Goal: Communication & Community: Answer question/provide support

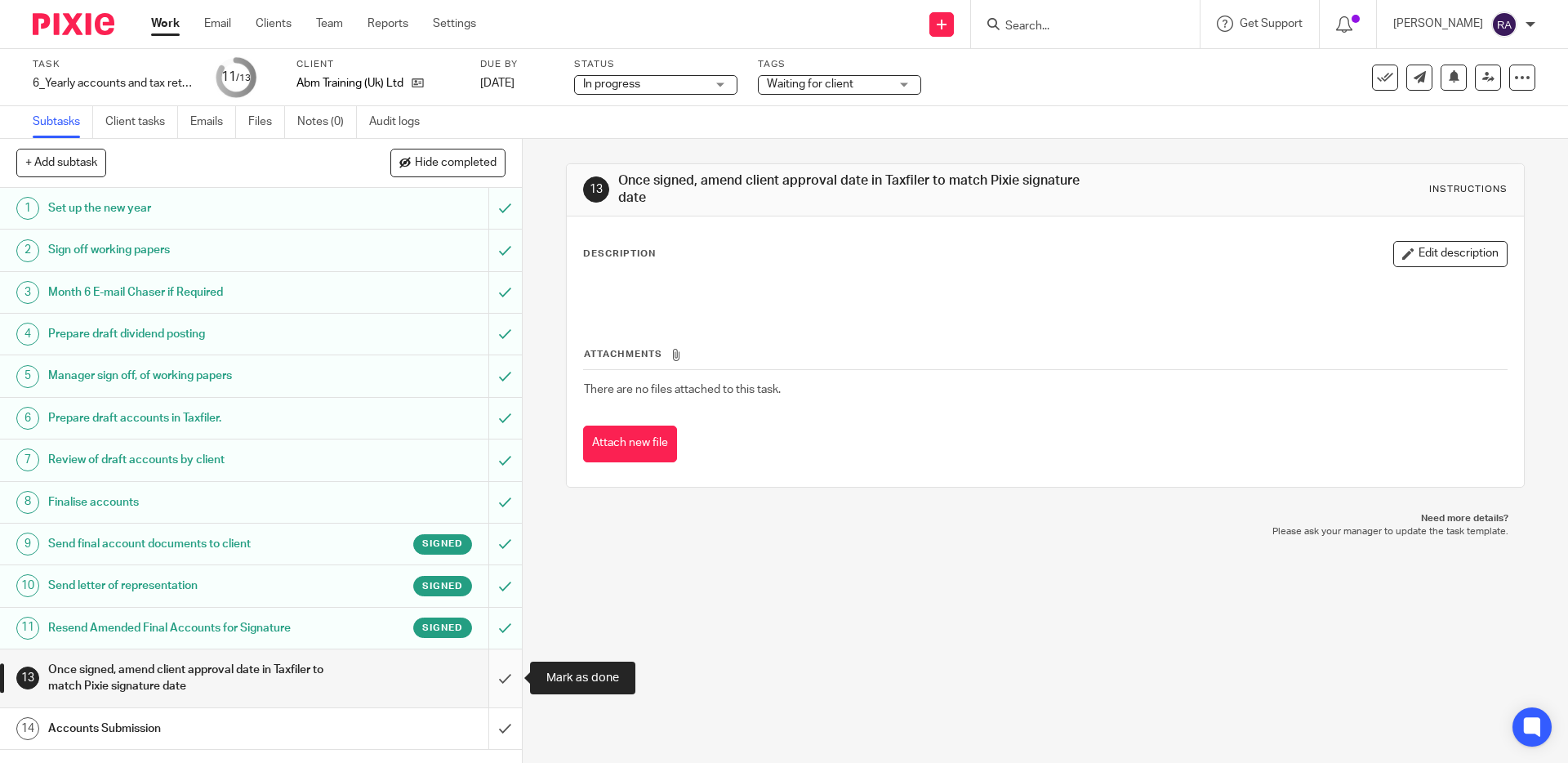
click at [495, 683] on input "submit" at bounding box center [260, 678] width 521 height 58
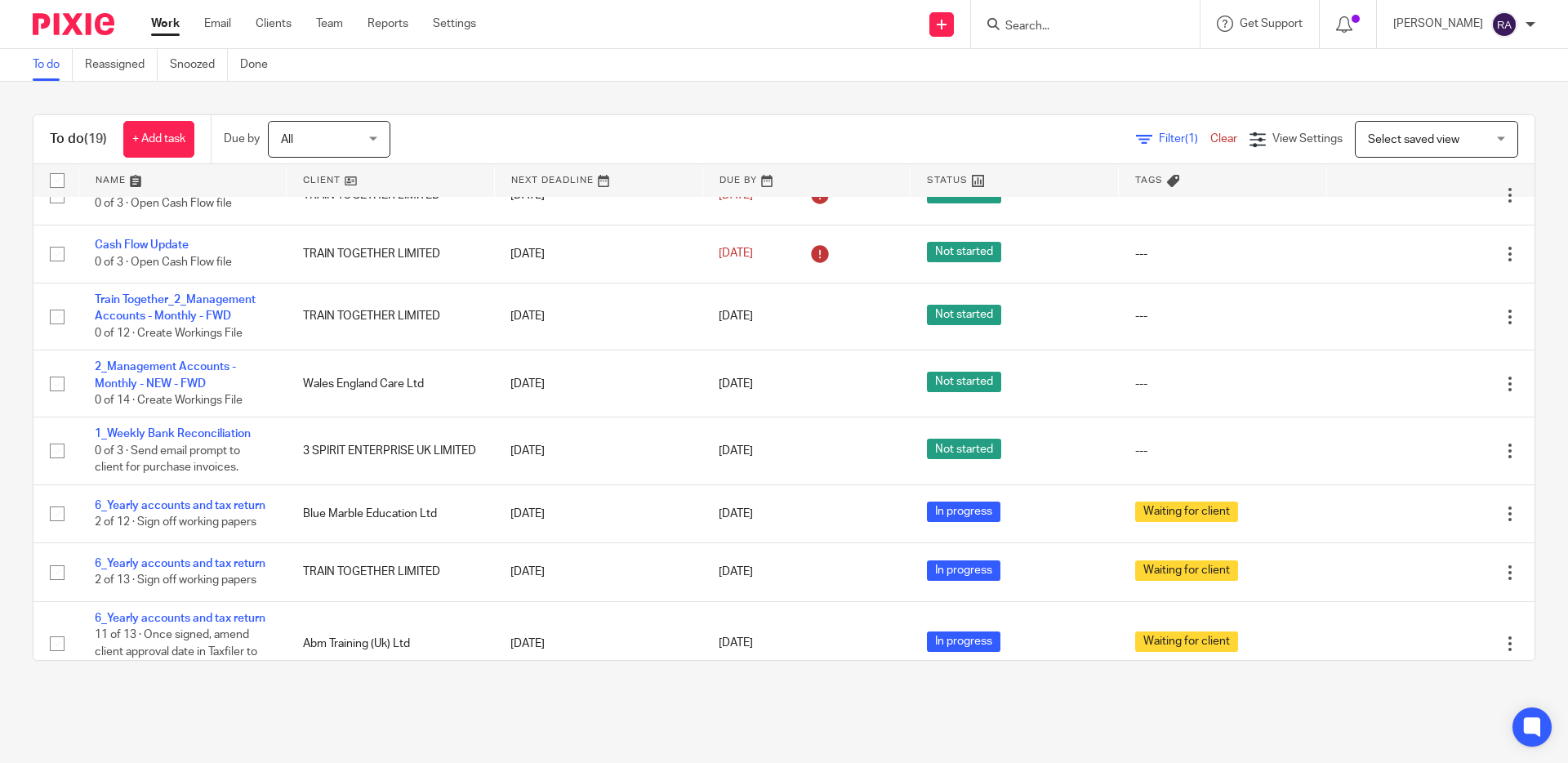
scroll to position [312, 0]
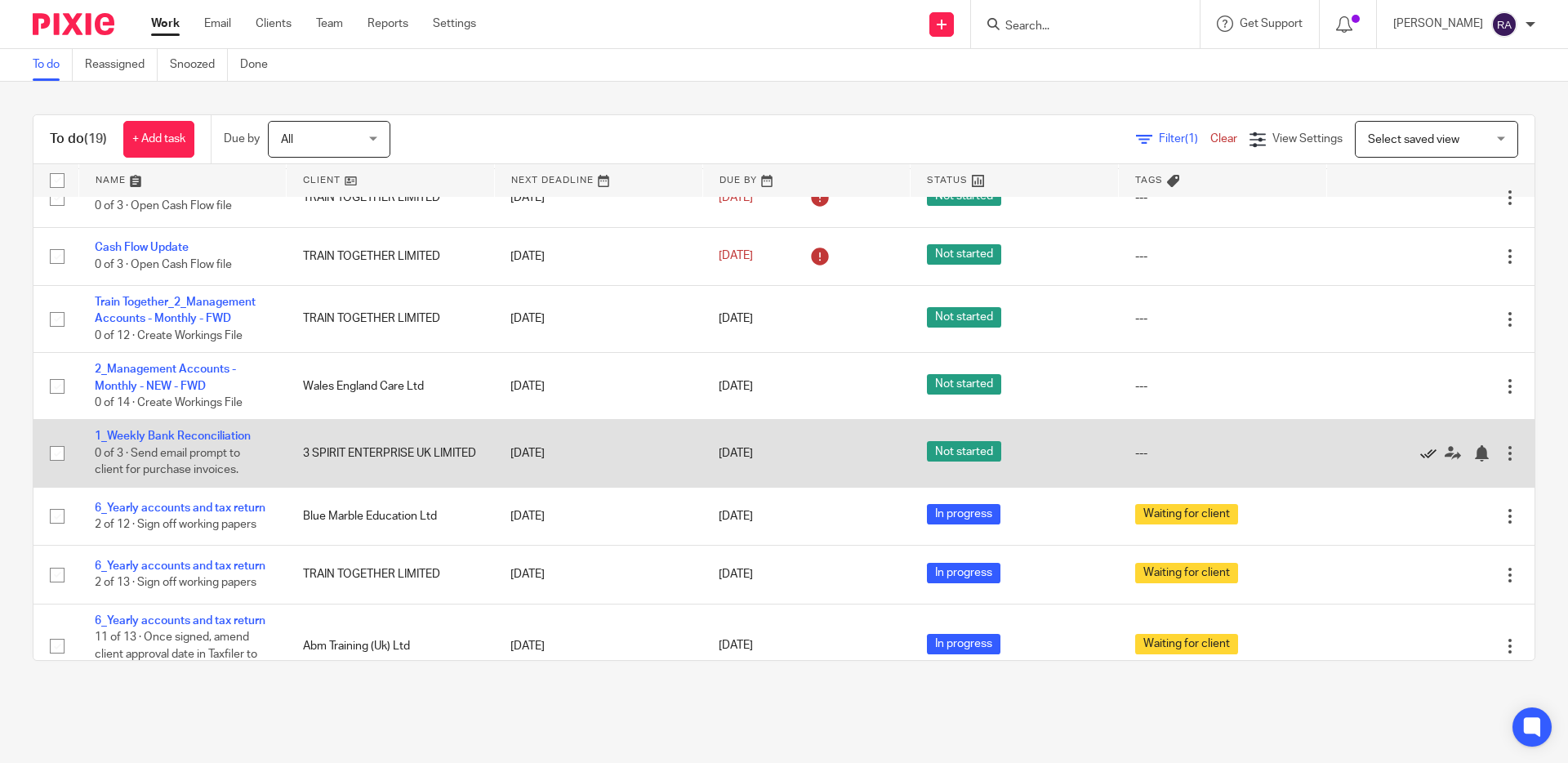
click at [1426, 461] on icon at bounding box center [1427, 452] width 16 height 16
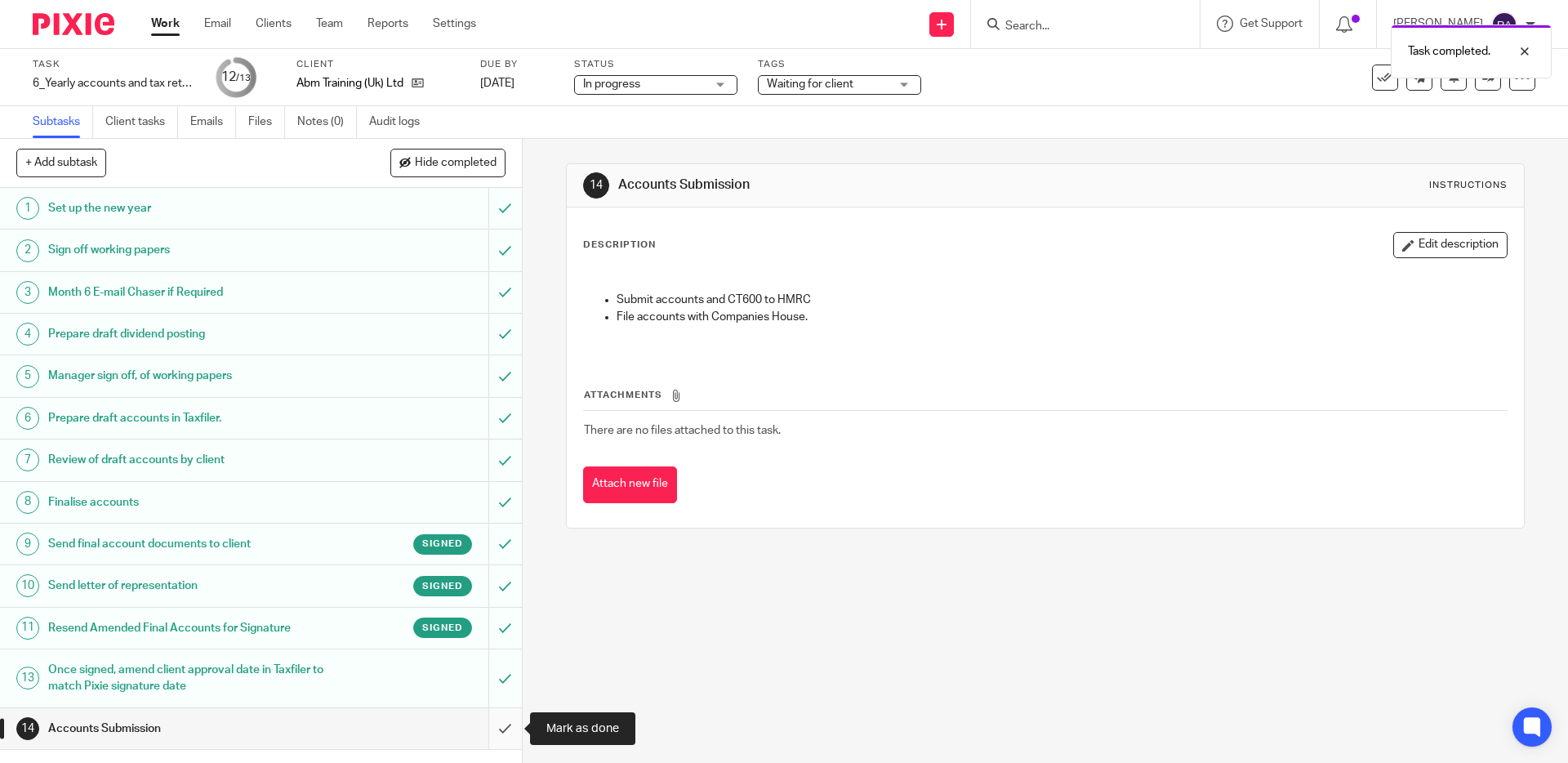
click at [509, 718] on input "submit" at bounding box center [260, 728] width 521 height 41
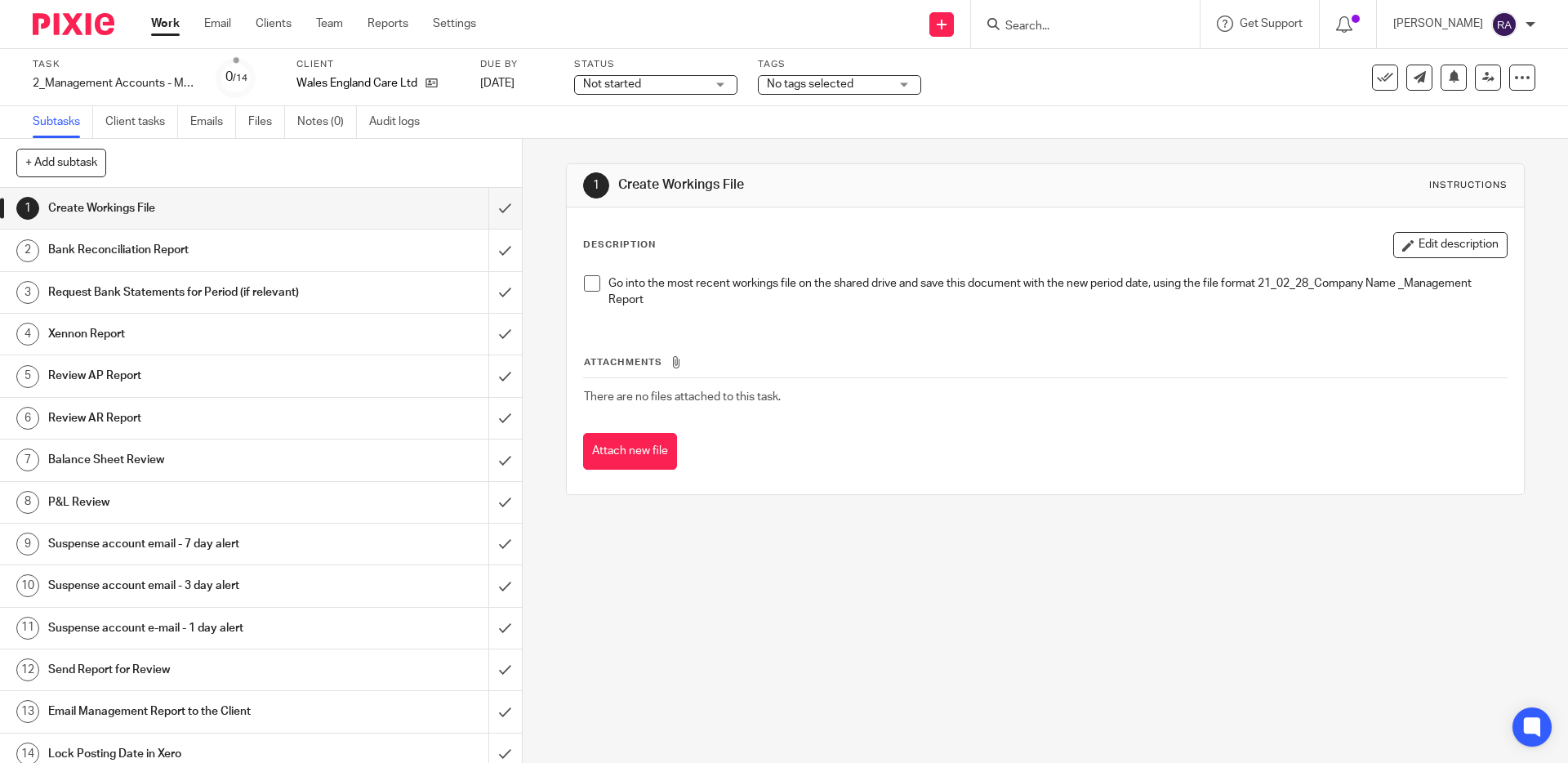
scroll to position [12, 0]
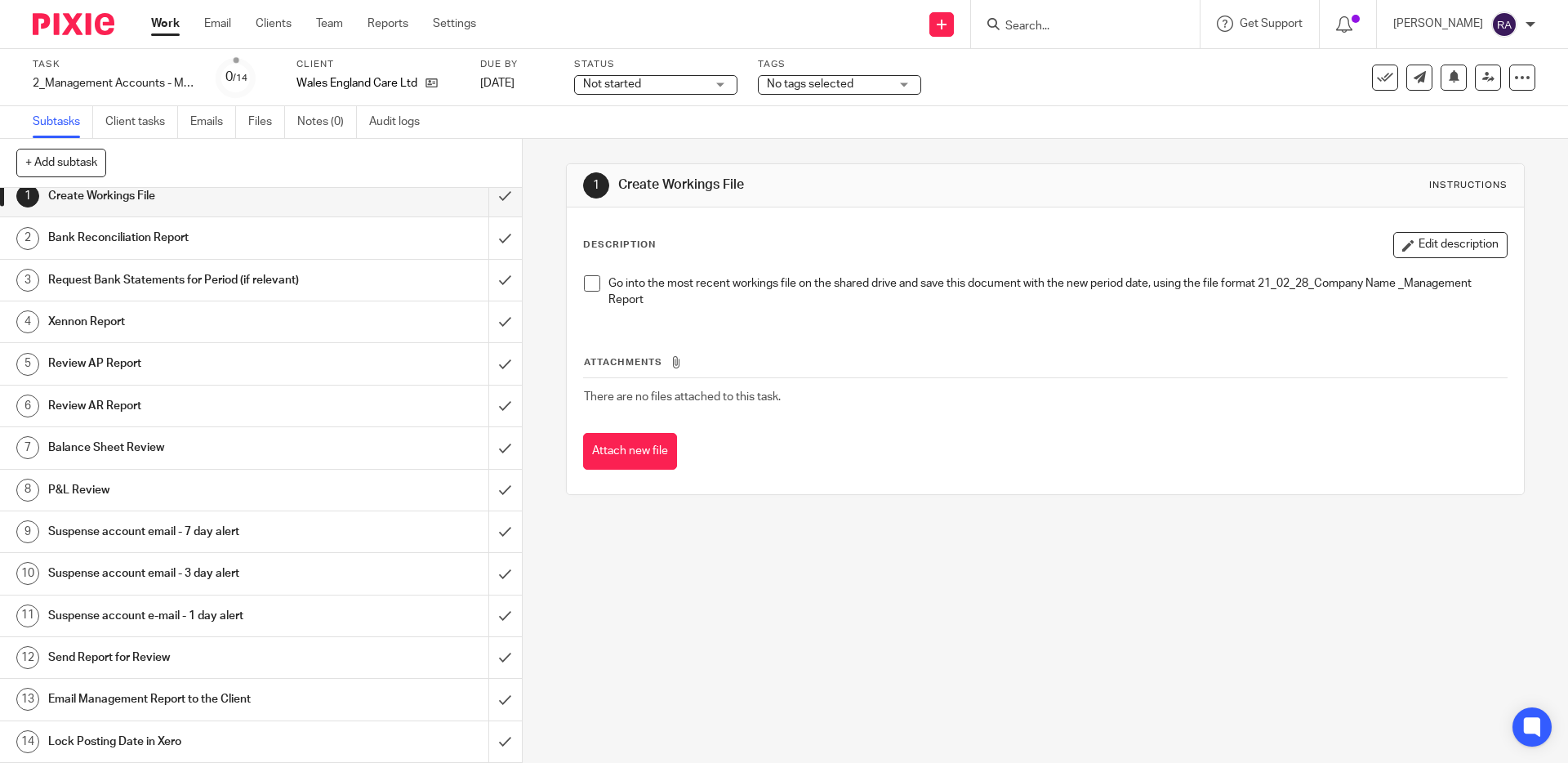
click at [112, 700] on h1 "Email Management Report to the Client" at bounding box center [189, 700] width 283 height 25
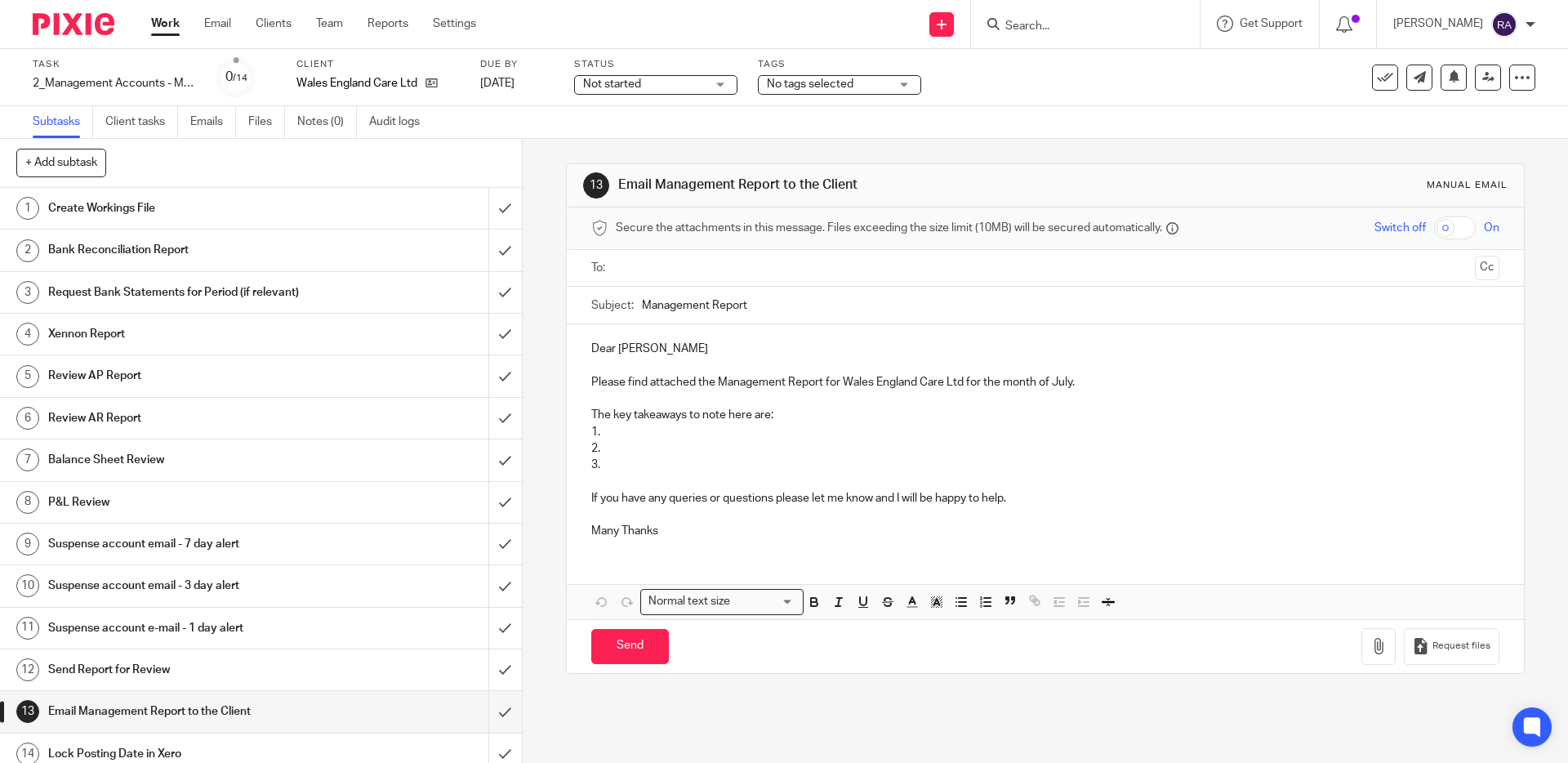
click at [648, 262] on input "text" at bounding box center [1045, 269] width 846 height 19
click at [795, 274] on input "text" at bounding box center [1130, 270] width 676 height 32
click at [1470, 265] on ul "Wales England Care Ltd Kim Churcher" at bounding box center [1045, 270] width 856 height 40
click at [1489, 265] on button "Cc" at bounding box center [1487, 270] width 25 height 25
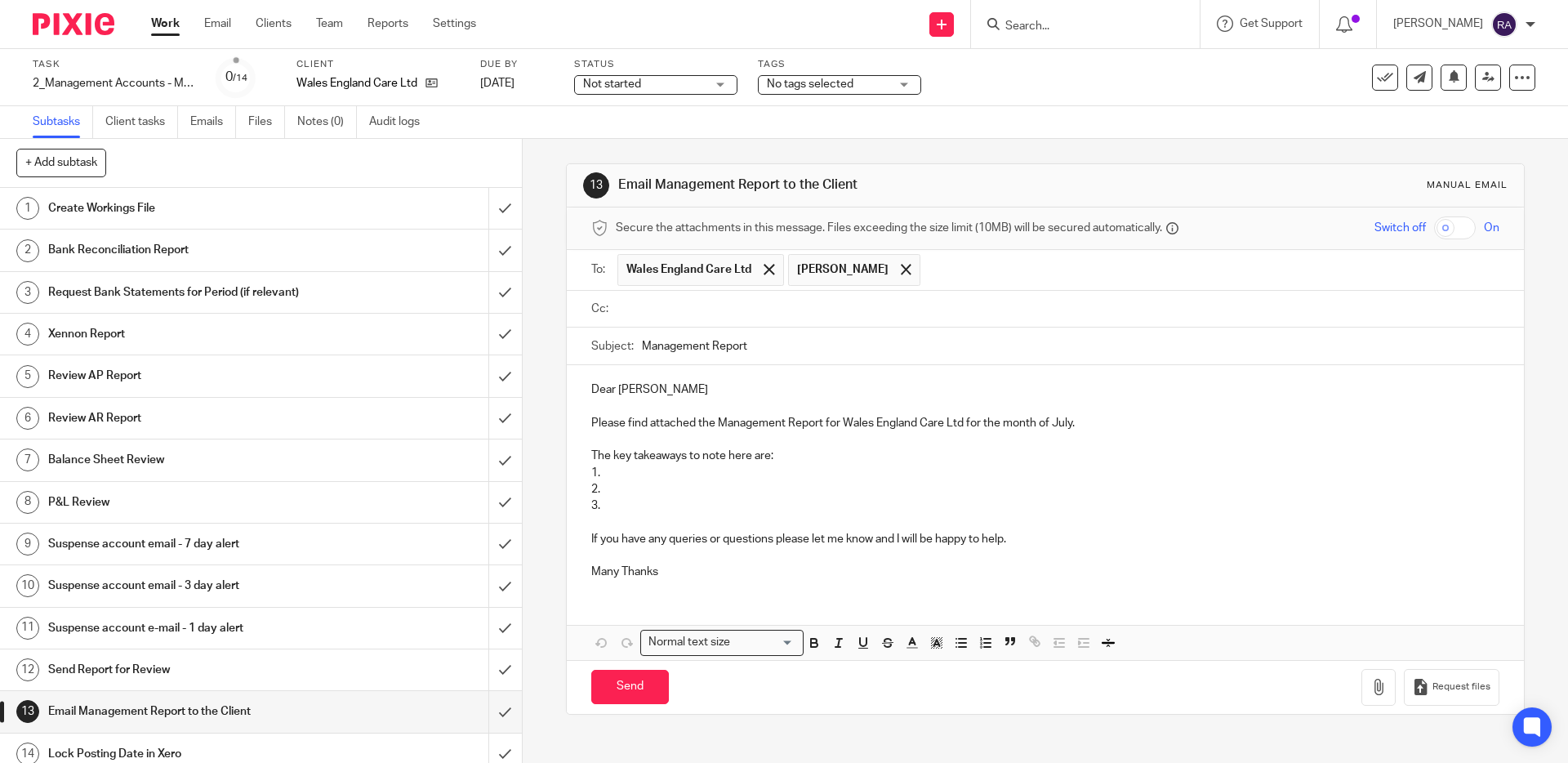
click at [676, 307] on input "text" at bounding box center [1057, 310] width 871 height 19
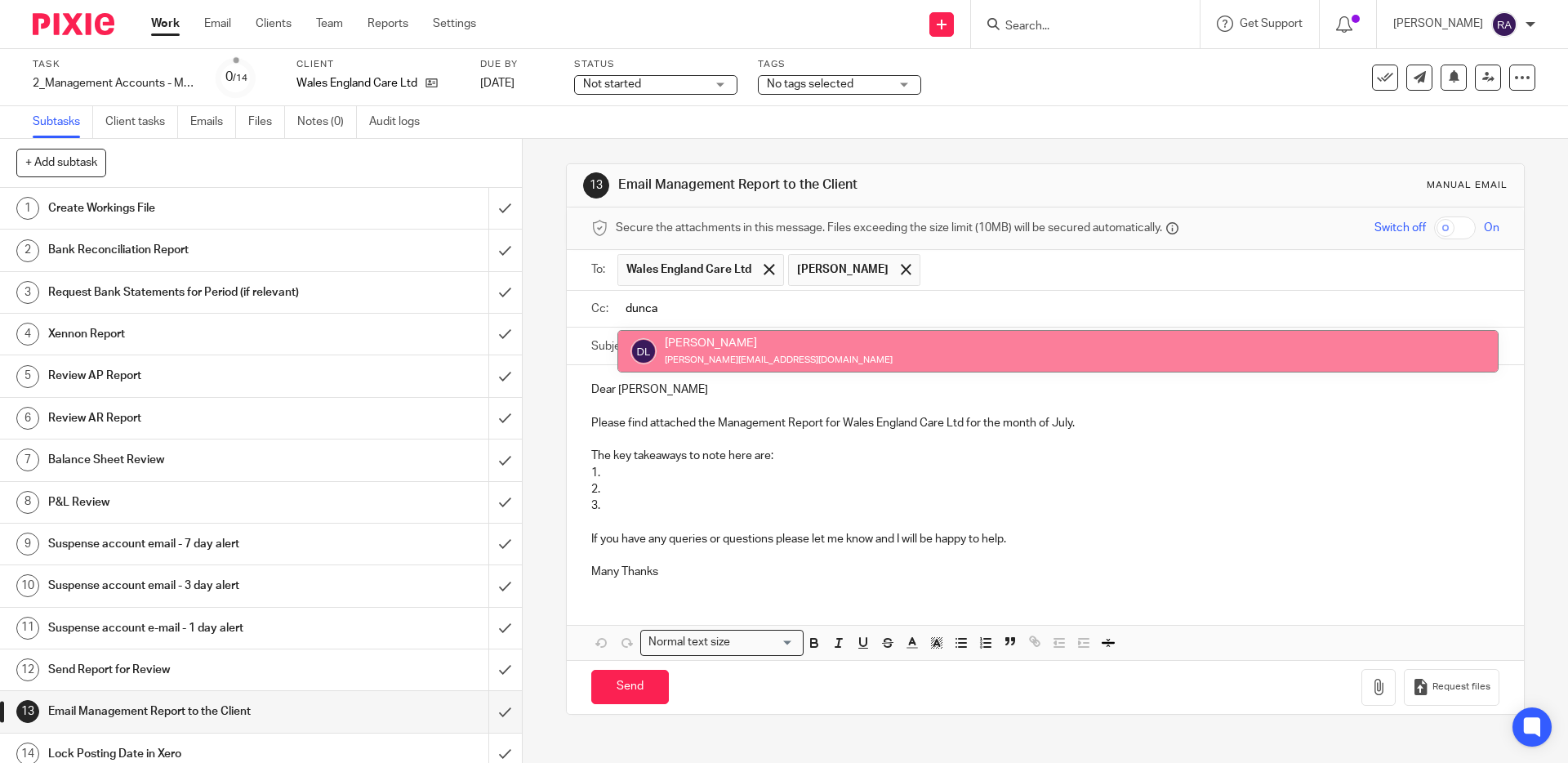
type input "dunca"
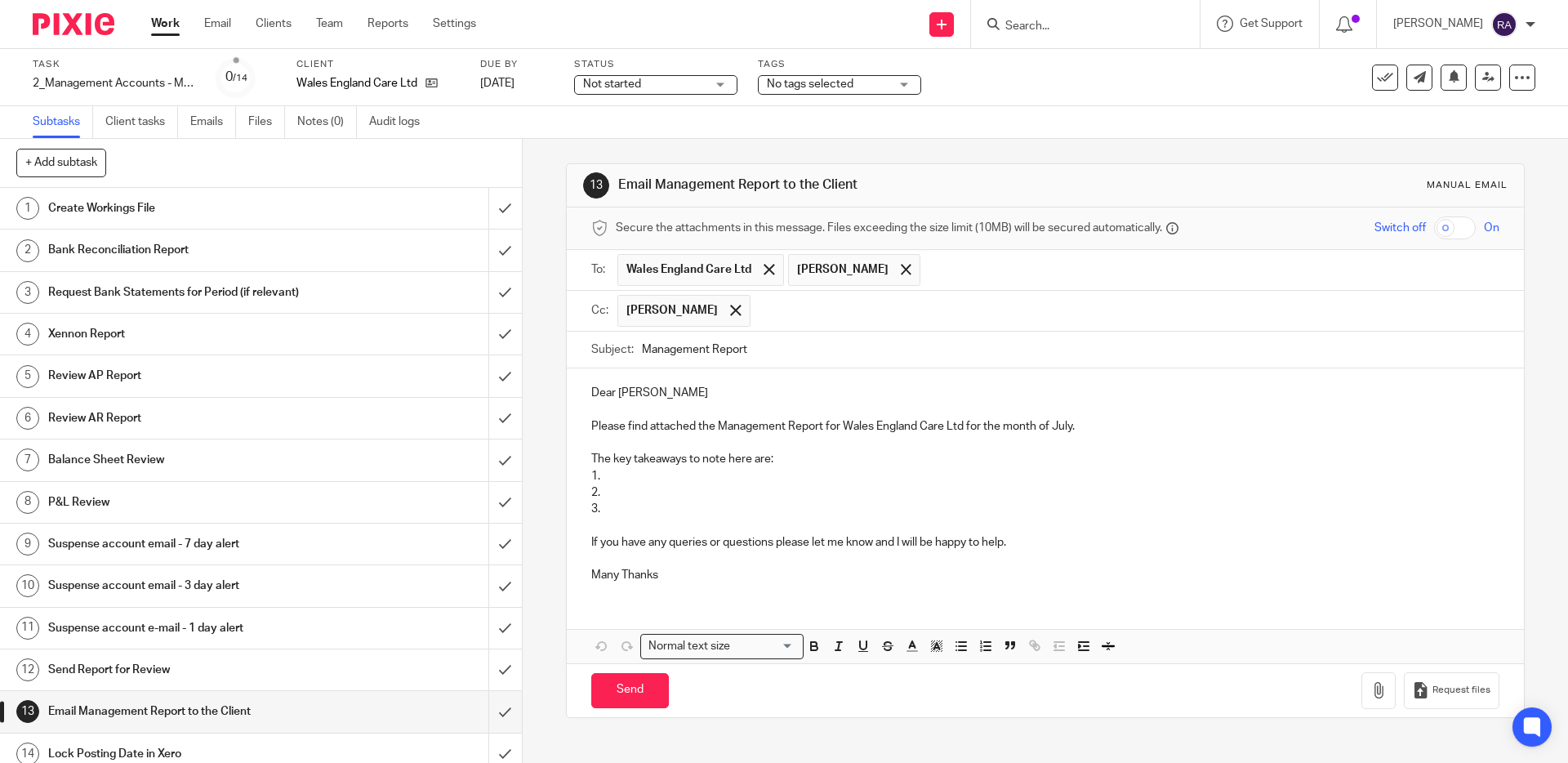
click at [658, 394] on p "Dear Chris" at bounding box center [1045, 392] width 907 height 16
drag, startPoint x: 604, startPoint y: 511, endPoint x: 594, endPoint y: 472, distance: 40.3
click at [594, 471] on div "Dear Chris and Kim, Please find attached the Management Report for Wales Englan…" at bounding box center [1045, 482] width 956 height 227
click at [607, 476] on p "1." at bounding box center [1045, 475] width 907 height 16
drag, startPoint x: 606, startPoint y: 513, endPoint x: 588, endPoint y: 477, distance: 40.2
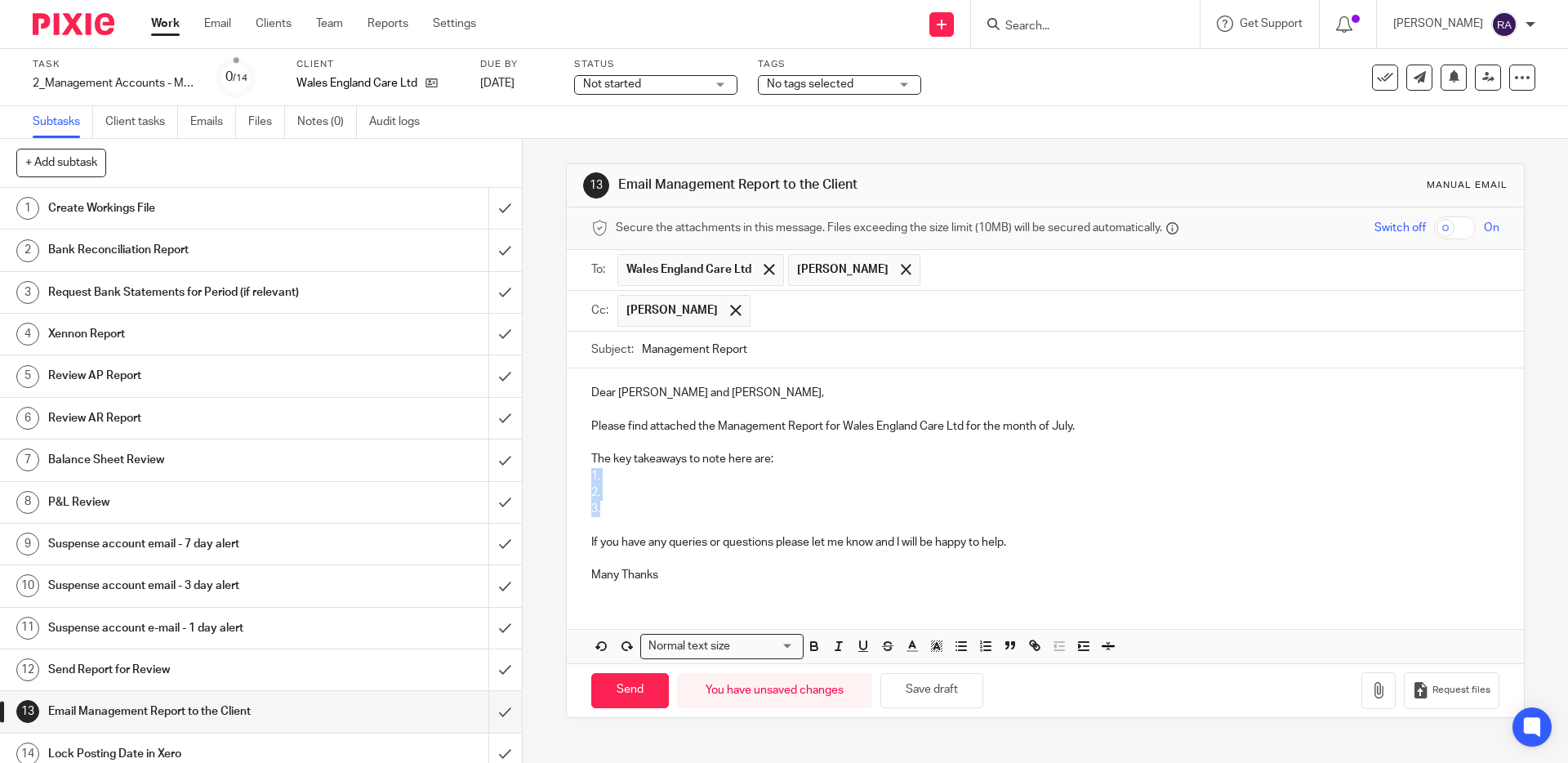
click at [588, 476] on div "Dear Chris and Kim, Please find attached the Management Report for Wales Englan…" at bounding box center [1045, 482] width 956 height 227
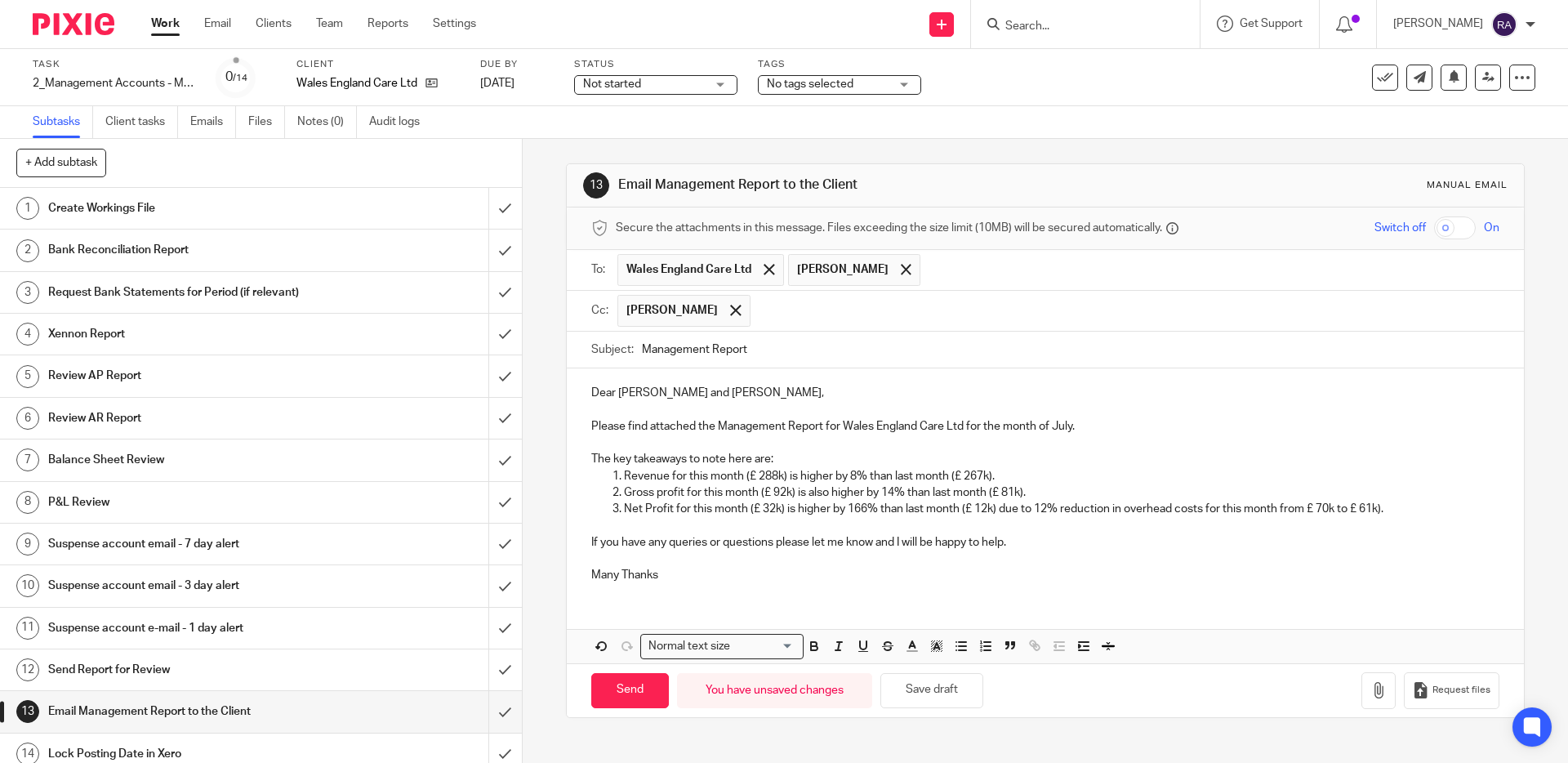
click at [806, 457] on p "The key takeaways to note here are:" at bounding box center [1045, 458] width 907 height 16
click at [714, 542] on p "If you have any queries or questions please let me know and I will be happy to …" at bounding box center [1045, 541] width 907 height 16
click at [587, 541] on div "Dear Chris and Kim, Please find attached the Management Report for Wales Englan…" at bounding box center [1045, 482] width 956 height 227
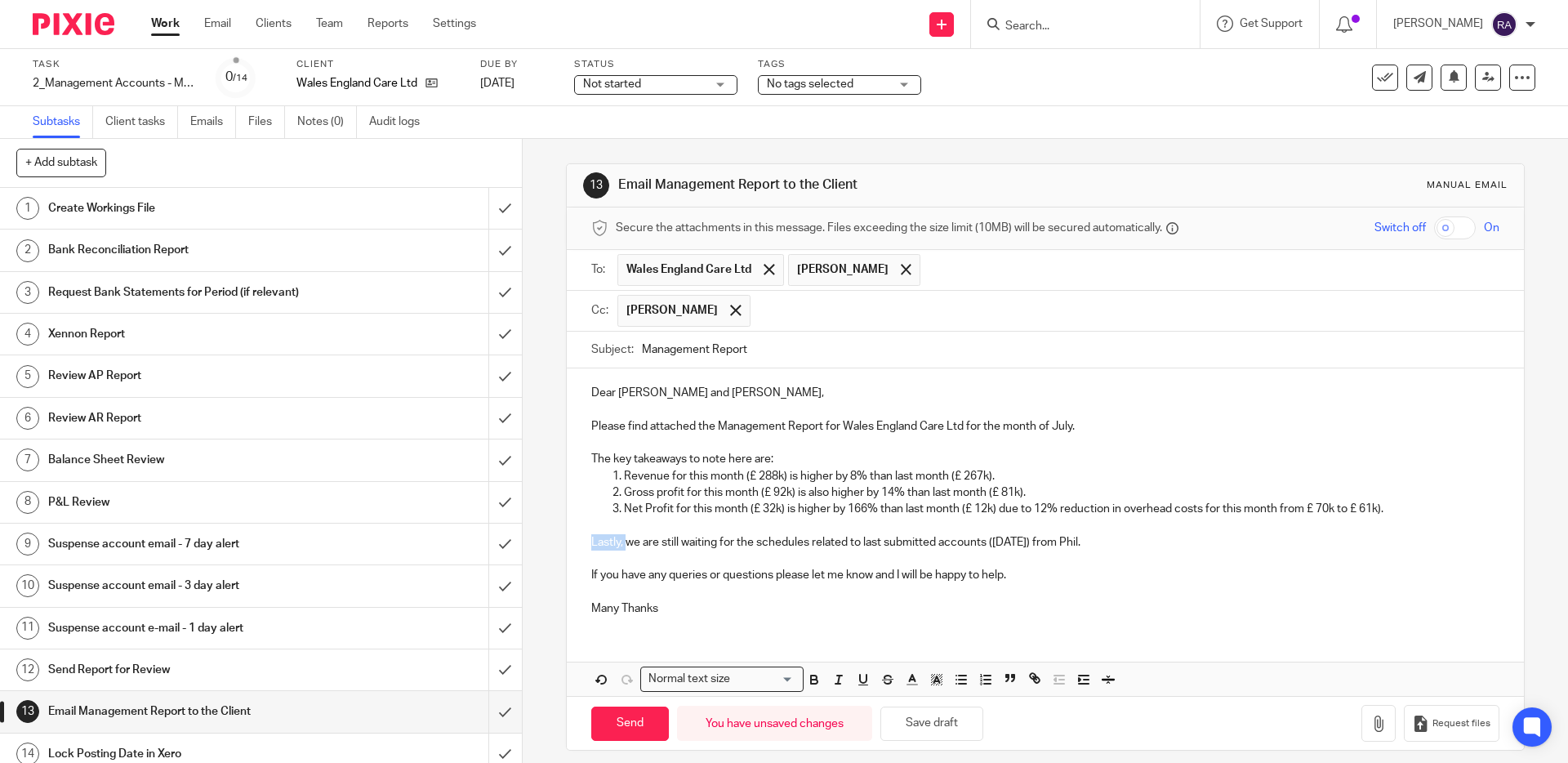
drag, startPoint x: 628, startPoint y: 541, endPoint x: 586, endPoint y: 541, distance: 42.0
click at [586, 541] on div "Dear Chris and Kim, Please find attached the Management Report for Wales Englan…" at bounding box center [1045, 498] width 956 height 260
click at [1074, 579] on p "If you have any queries or questions please let me know and I will be happy to …" at bounding box center [1045, 575] width 907 height 16
click at [678, 610] on p "Many Thanks" at bounding box center [1045, 608] width 907 height 16
click at [1227, 544] on p "Please be informed that we are still waiting for the schedules related to last …" at bounding box center [1045, 541] width 907 height 16
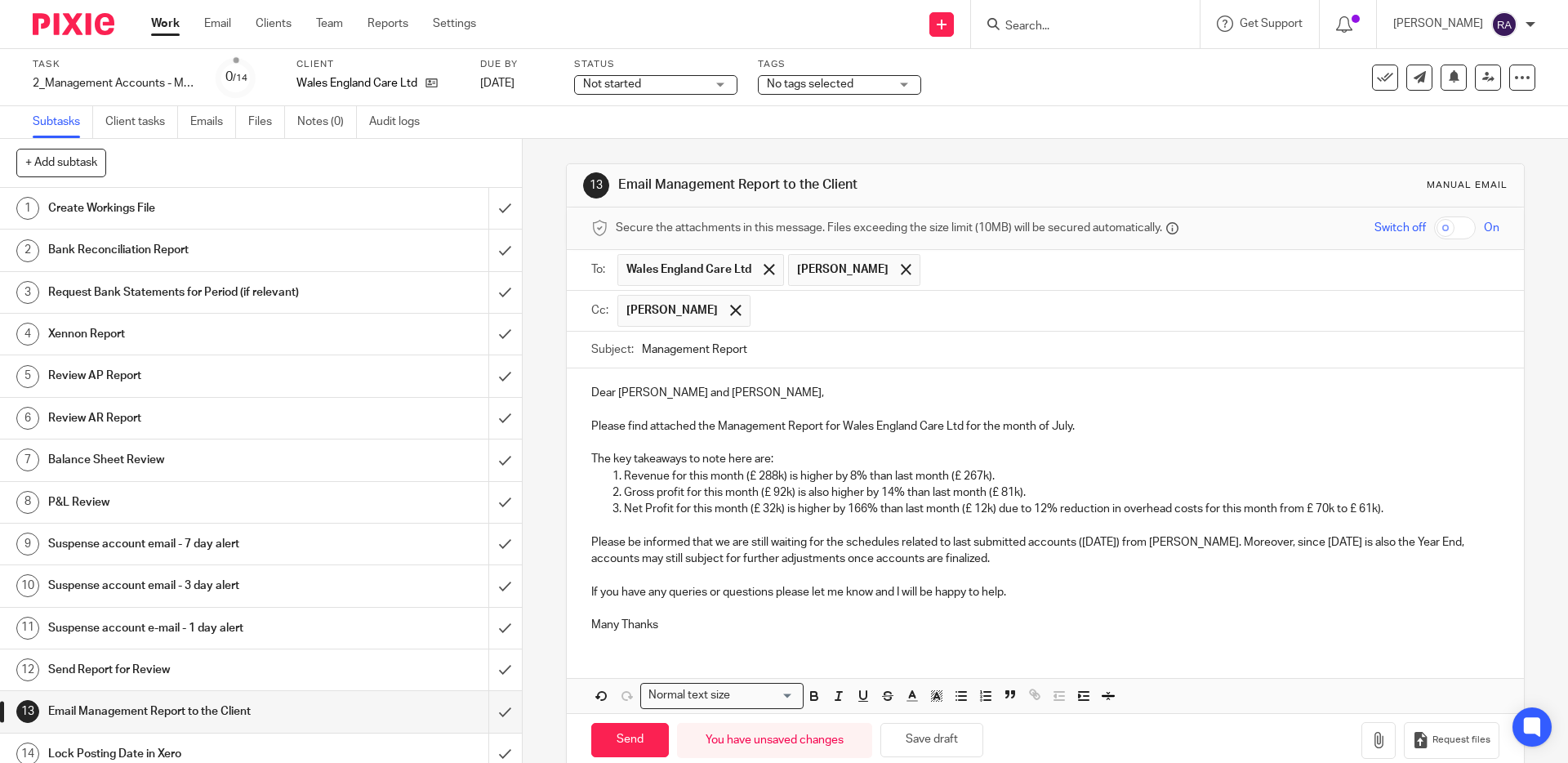
click at [865, 557] on p "Please be informed that we are still waiting for the schedules related to last …" at bounding box center [1045, 550] width 907 height 33
click at [1269, 562] on p "Please be informed that we are still waiting for the schedules related to last …" at bounding box center [1045, 550] width 907 height 33
click at [858, 555] on p "Please be informed that we are still waiting for the schedules related to last …" at bounding box center [1045, 550] width 907 height 33
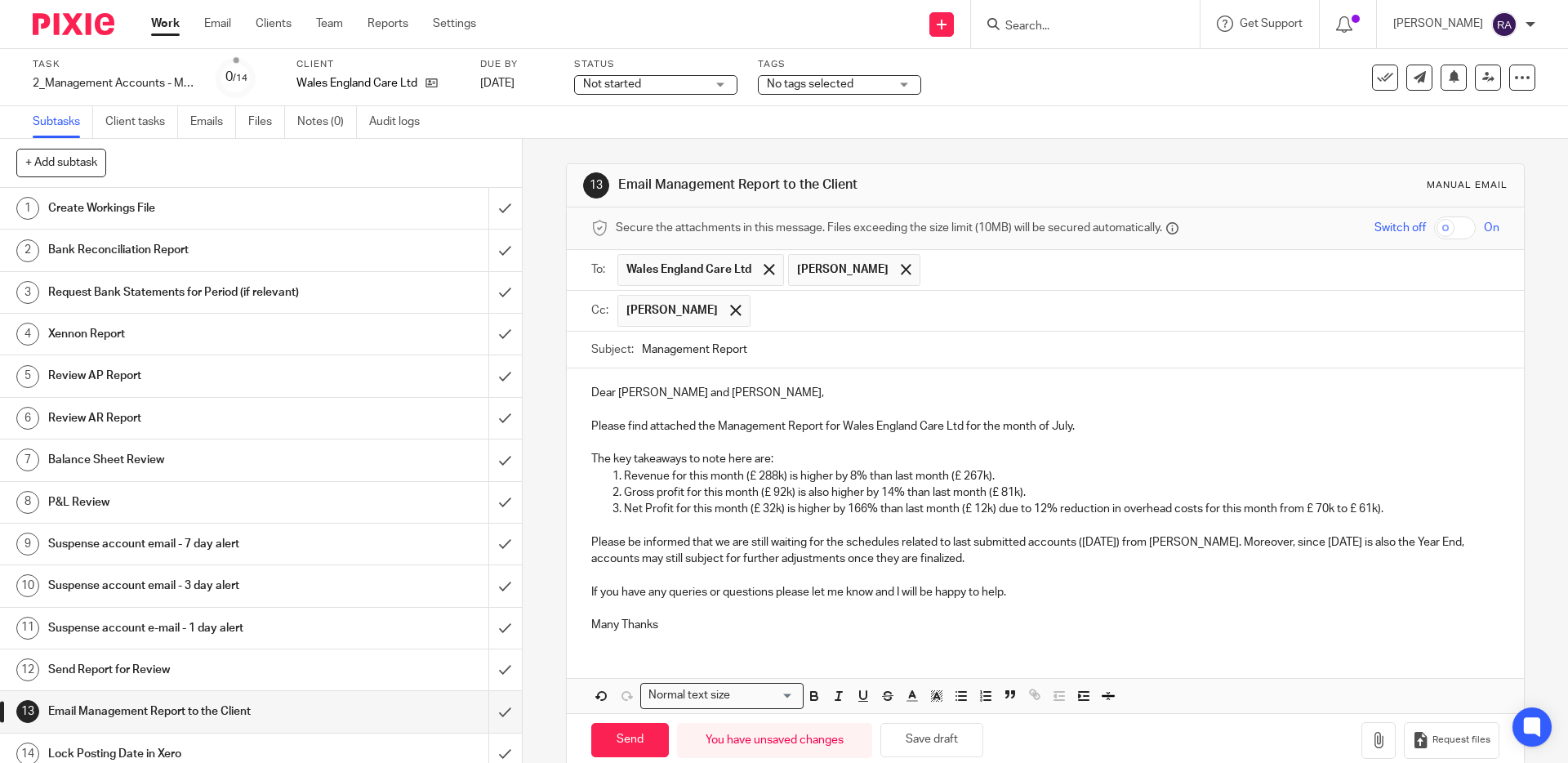
click at [784, 622] on p "Many Thanks" at bounding box center [1045, 624] width 907 height 16
click at [630, 622] on p "Many Thanks" at bounding box center [1045, 624] width 907 height 16
click at [667, 618] on p "Many thanks" at bounding box center [1045, 624] width 907 height 16
click at [778, 474] on p "Revenue for this month (£ 288k) is higher by 8% than last month (£ 267k)." at bounding box center [1061, 475] width 874 height 16
click at [856, 476] on p "Revenue for this month (£ 331k) is higher by 8% than last month (£ 267k)." at bounding box center [1061, 475] width 874 height 16
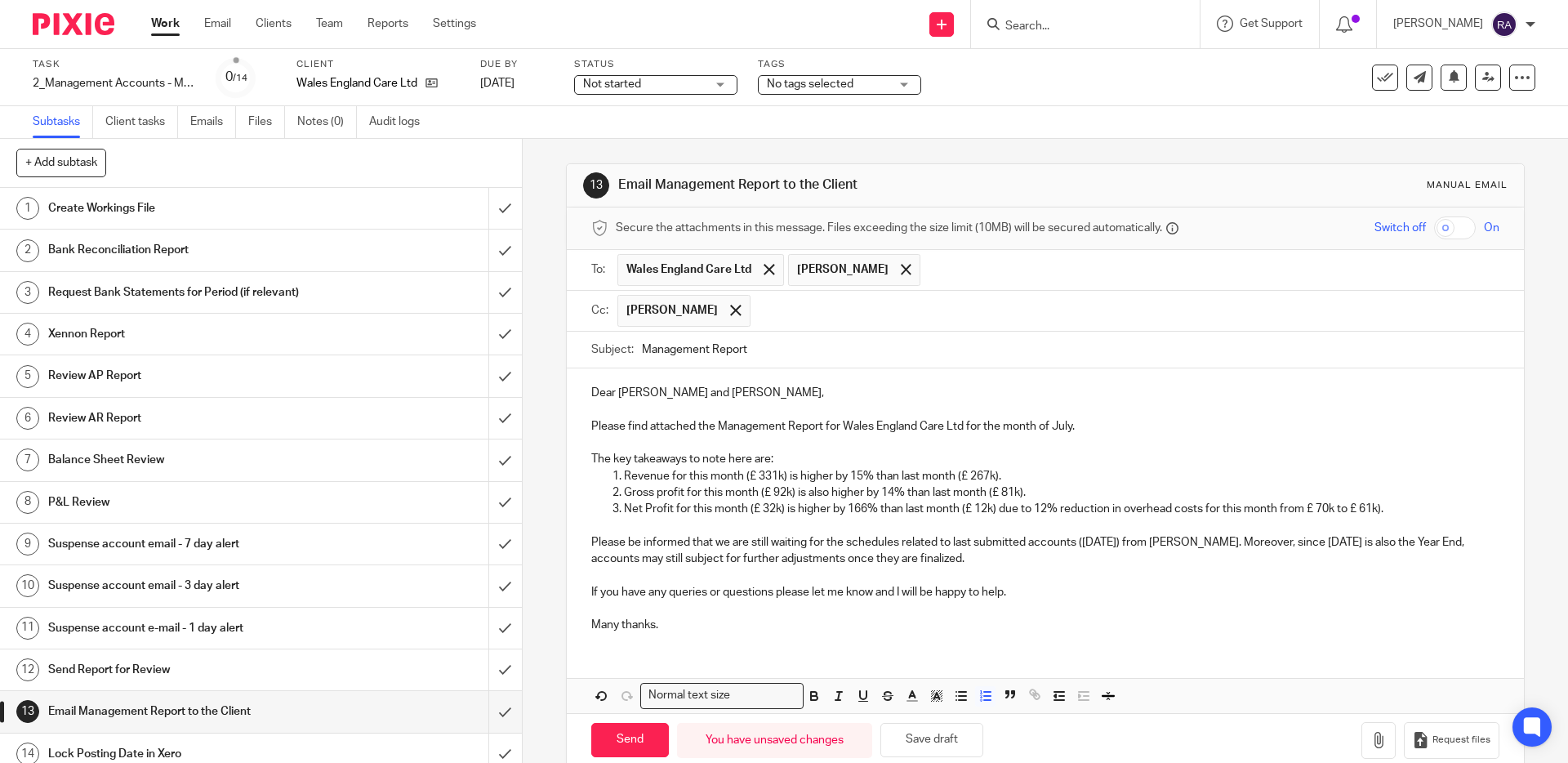
click at [988, 476] on p "Revenue for this month (£ 331k) is higher by 15% than last month (£ 267k)." at bounding box center [1061, 475] width 874 height 16
click at [783, 488] on p "Gross profit for this month (£ 92k) is also higher by 14% than last month (£ 81…" at bounding box center [1061, 492] width 874 height 16
click at [897, 493] on p "Gross profit for this month (£ 128k) is also higher by 14% than last month (£ 8…" at bounding box center [1061, 492] width 874 height 16
click at [1013, 493] on p "Gross profit for this month (£ 128k) is also higher by 4% than last month (£ 81…" at bounding box center [1061, 492] width 874 height 16
click at [1016, 493] on p "Gross profit for this month (£ 128k) is also higher by 4% than last month (£ 81…" at bounding box center [1061, 492] width 874 height 16
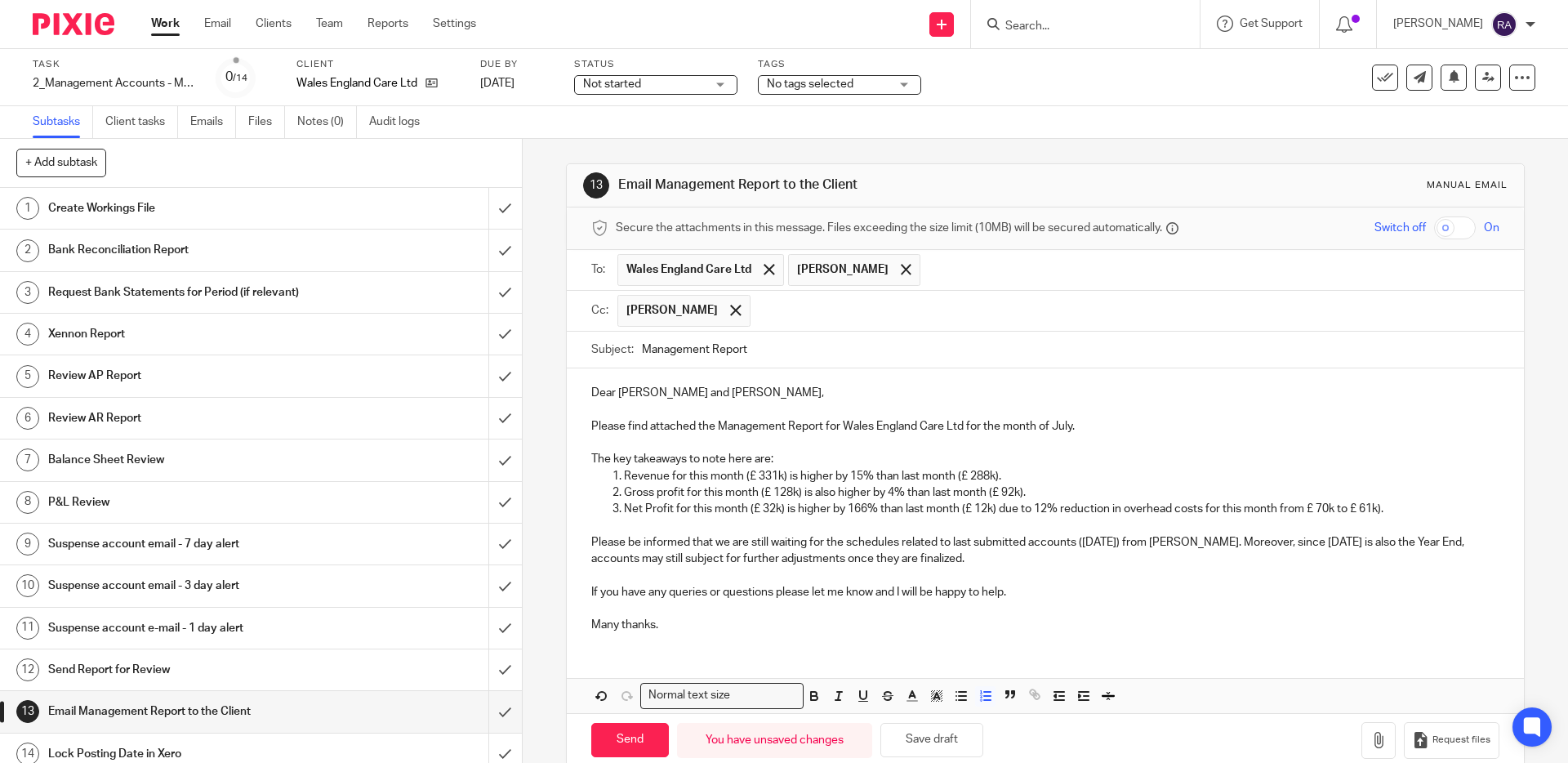
click at [896, 490] on p "Gross profit for this month (£ 128k) is also higher by 4% than last month (£ 92…" at bounding box center [1061, 492] width 874 height 16
click at [888, 510] on p "Net Profit for this month (£ 32k) is higher by 166% than last month (£ 12k) due…" at bounding box center [1061, 508] width 874 height 16
click at [774, 511] on p "Net Profit for this month (£ 32k) is higher by 166% than last month (£ 12k) due…" at bounding box center [1061, 508] width 874 height 16
click at [869, 508] on p "Net Profit for this month (£ 59k) is higher by 166% than last month (£ 12k) due…" at bounding box center [1061, 508] width 874 height 16
click at [981, 509] on p "Net Profit for this month (£ 59k) is higher by 86% than last month (£ 12k) due …" at bounding box center [1061, 508] width 874 height 16
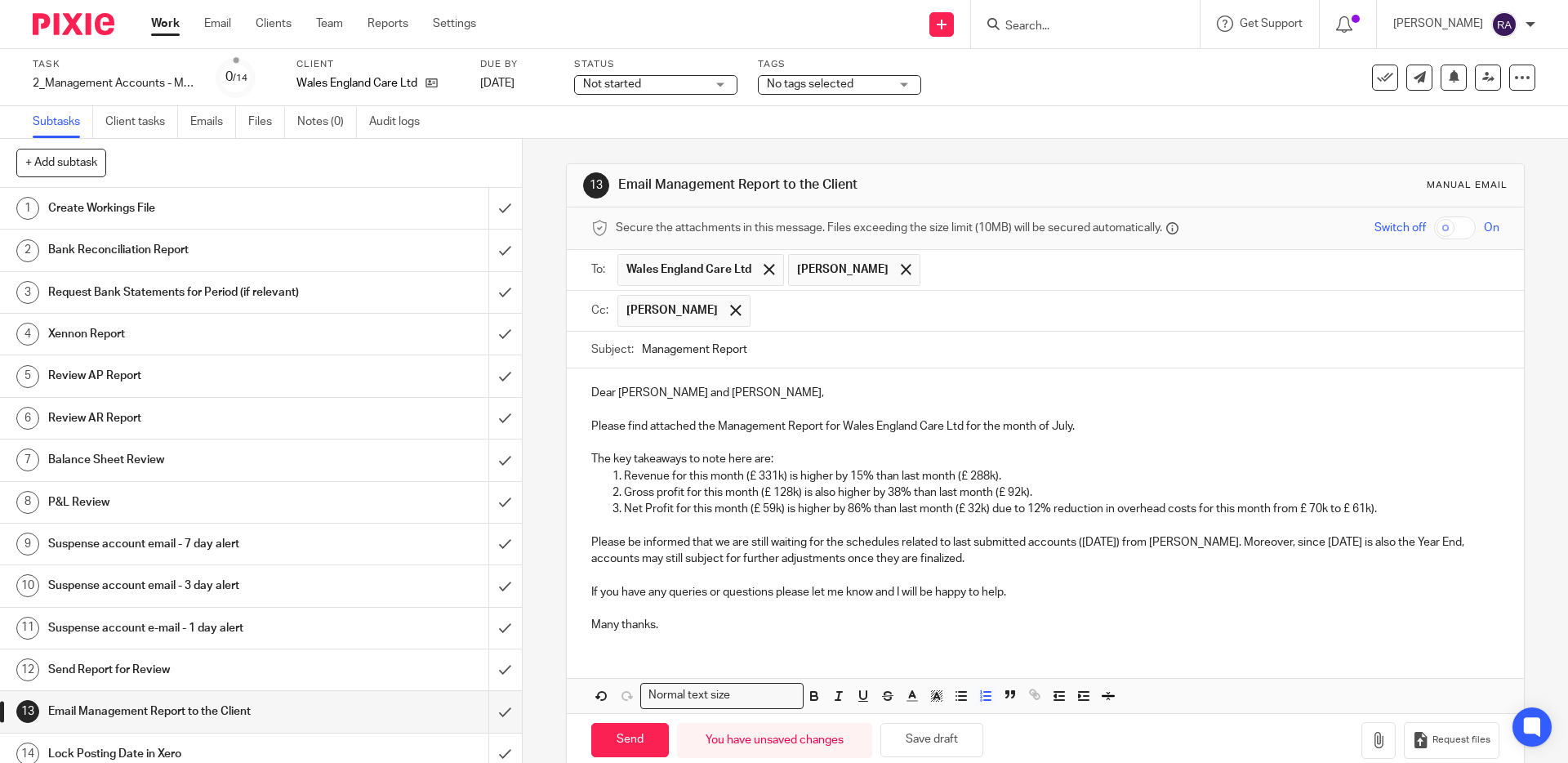
click at [1042, 510] on p "Net Profit for this month (£ 59k) is higher by 86% than last month (£ 32k) due …" at bounding box center [1061, 508] width 874 height 16
click at [1324, 503] on p "Net Profit for this month (£ 59k) is higher by 86% than last month (£ 32k) due …" at bounding box center [1061, 508] width 874 height 16
click at [1368, 506] on p "Net Profit for this month (£ 59k) is higher by 86% than last month (£ 32k) due …" at bounding box center [1061, 508] width 874 height 16
click at [1068, 514] on p "Net Profit for this month (£ 59k) is higher by 86% than last month (£ 32k) due …" at bounding box center [1061, 508] width 874 height 16
drag, startPoint x: 1058, startPoint y: 510, endPoint x: 1371, endPoint y: 510, distance: 313.0
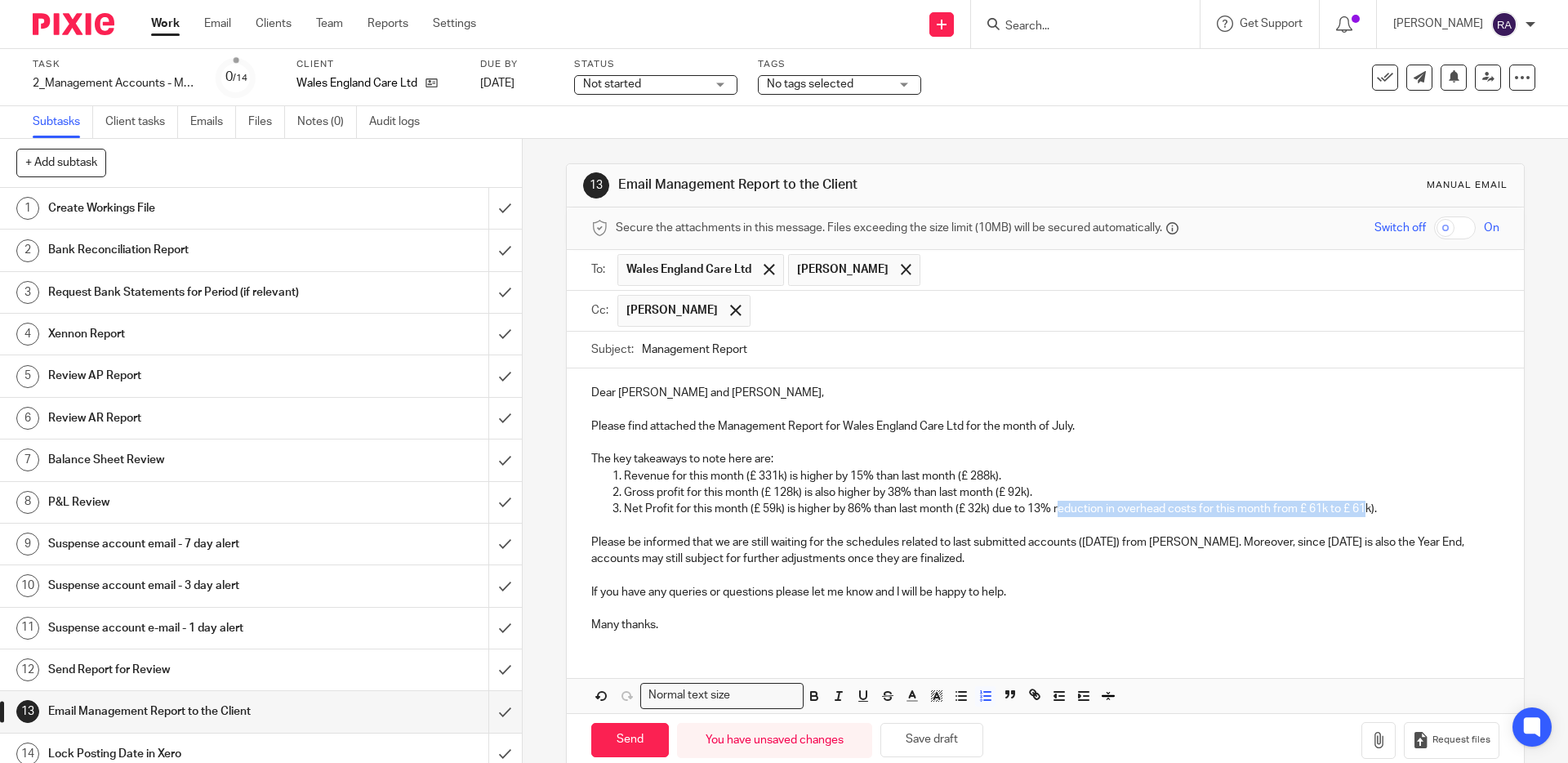
click at [1371, 510] on p "Net Profit for this month (£ 59k) is higher by 86% than last month (£ 32k) due …" at bounding box center [1061, 508] width 874 height 16
drag, startPoint x: 1388, startPoint y: 509, endPoint x: 1032, endPoint y: 506, distance: 356.0
click at [1031, 506] on p "Net Profit for this month (£ 59k) is higher by 86% than last month (£ 32k) due …" at bounding box center [1061, 508] width 874 height 16
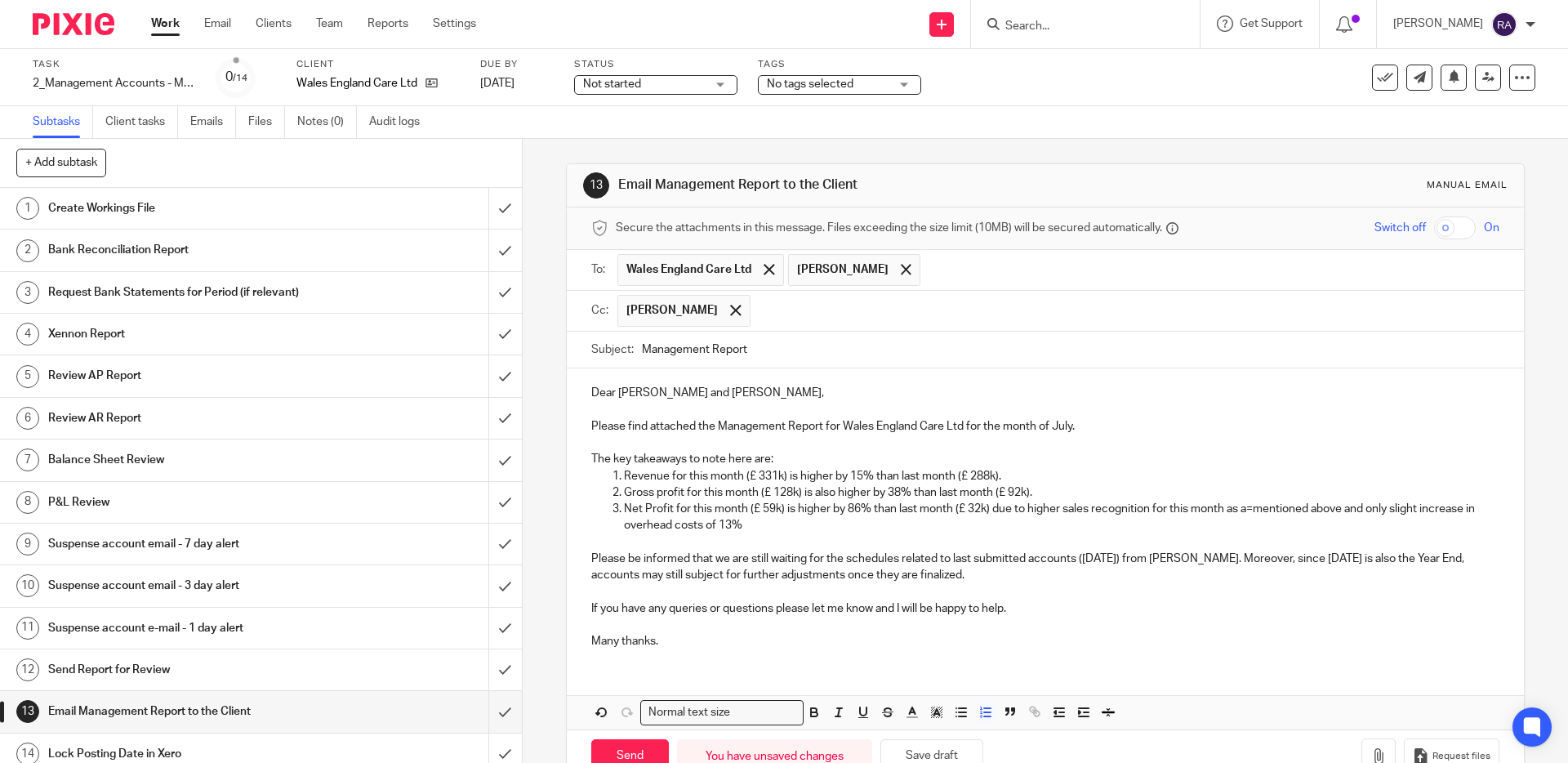
click at [716, 522] on p "Net Profit for this month (£ 59k) is higher by 86% than last month (£ 32k) due …" at bounding box center [1061, 517] width 874 height 33
click at [751, 526] on p "Net Profit for this month (£ 59k) is higher by 86% than last month (£ 32k) due …" at bounding box center [1061, 517] width 874 height 33
click at [781, 459] on p "The key takeaways to note here are:" at bounding box center [1045, 458] width 907 height 16
click at [900, 600] on p "If you have any queries or questions please let me know and I will be happy to …" at bounding box center [1045, 608] width 907 height 16
click at [1392, 759] on button "button" at bounding box center [1378, 756] width 34 height 37
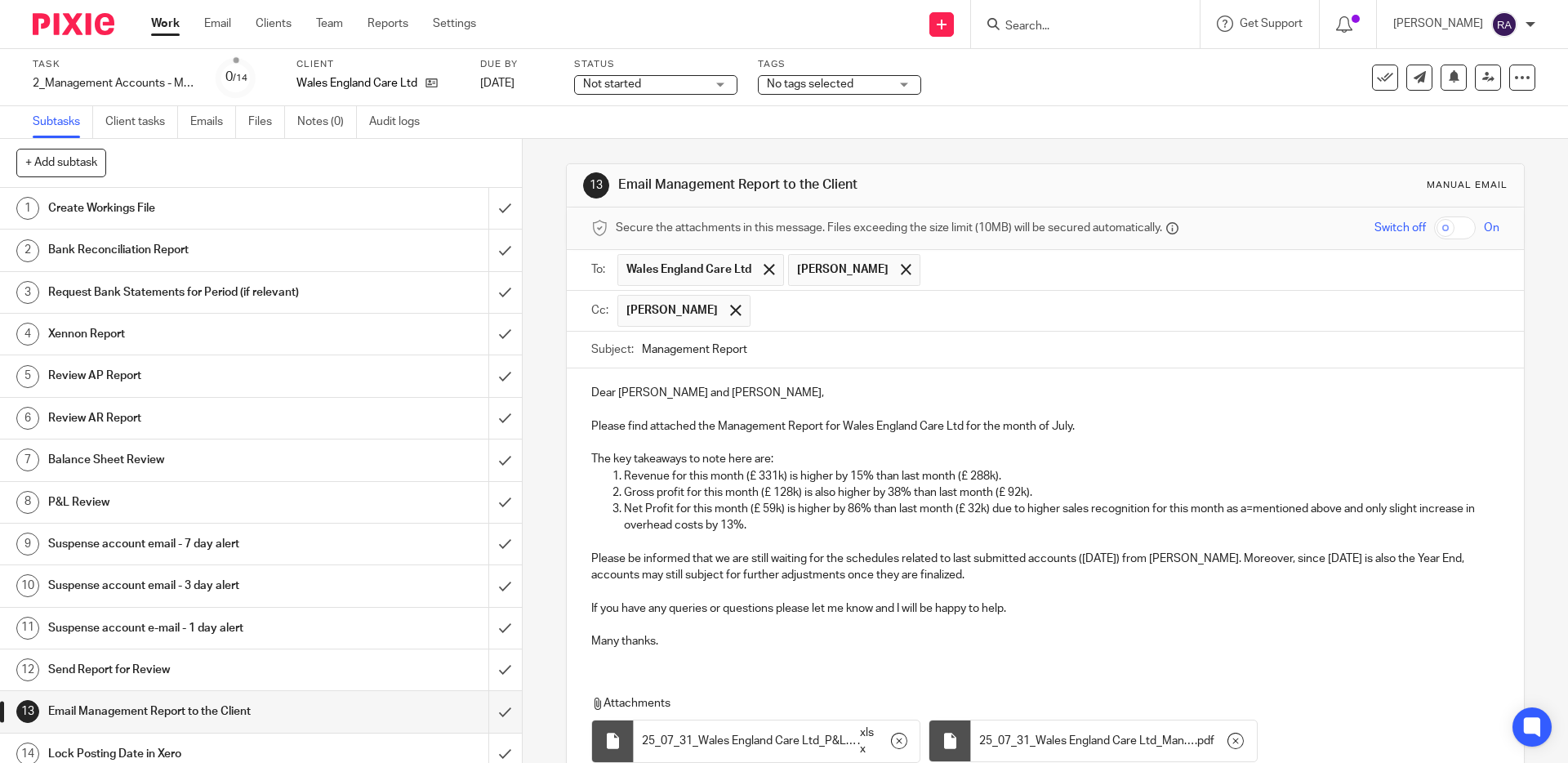
click at [780, 455] on p "The key takeaways to note here are:" at bounding box center [1045, 458] width 907 height 16
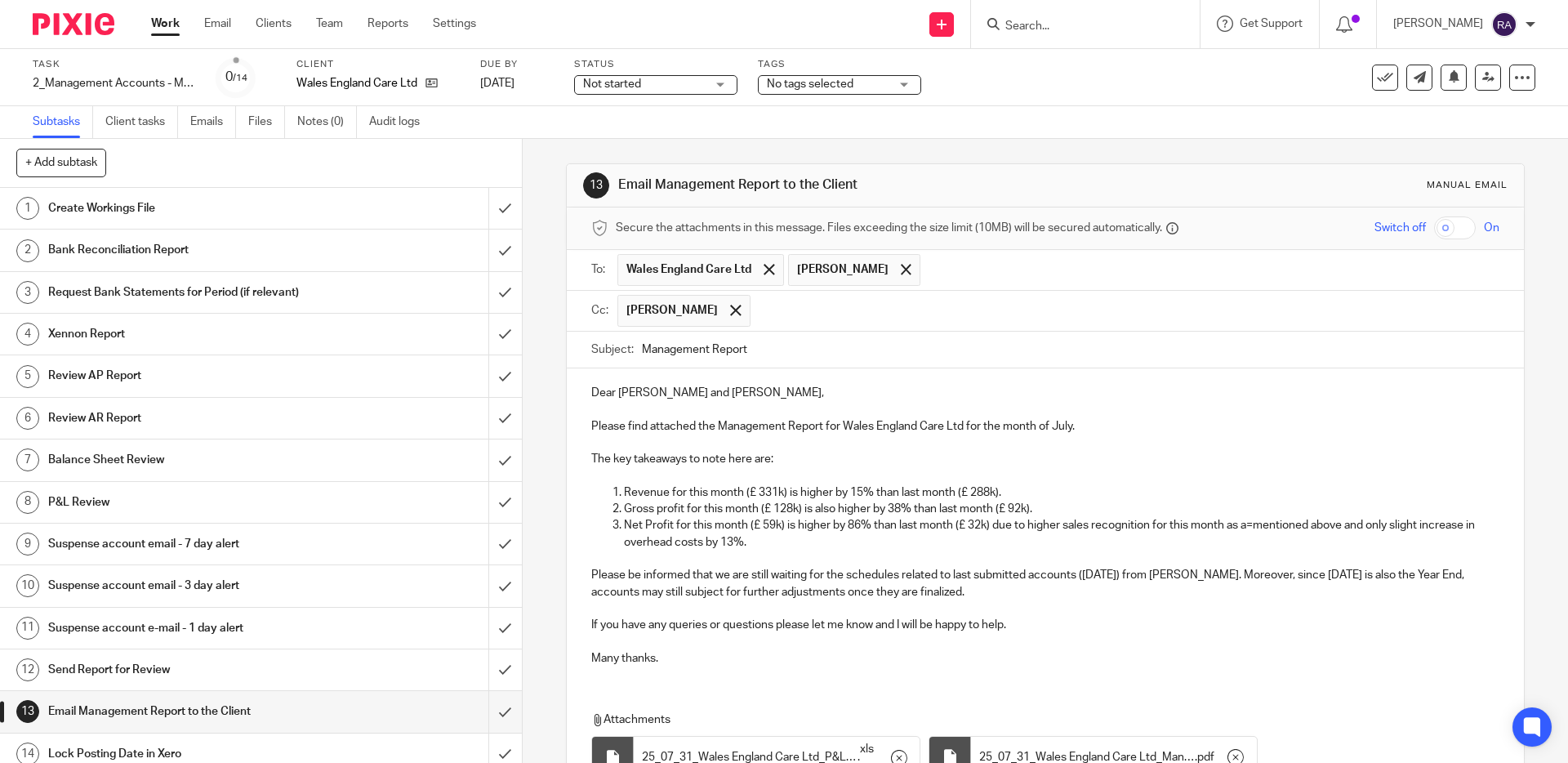
click at [1259, 526] on p "Net Profit for this month (£ 59k) is higher by 86% than last month (£ 32k) due …" at bounding box center [1061, 533] width 874 height 33
click at [1014, 494] on p "Revenue for this month (£ 331k) is higher by 15% than last month (£ 288k)." at bounding box center [1061, 492] width 874 height 16
click at [1011, 494] on p "Revenue for this month (£ 331k) is higher by 15% than last month (£ 288k) espec…" at bounding box center [1061, 492] width 874 height 16
click at [1082, 491] on p "Revenue for this month (£ 331k) is higher by 15% than last month (£ 288k) prima…" at bounding box center [1061, 492] width 874 height 16
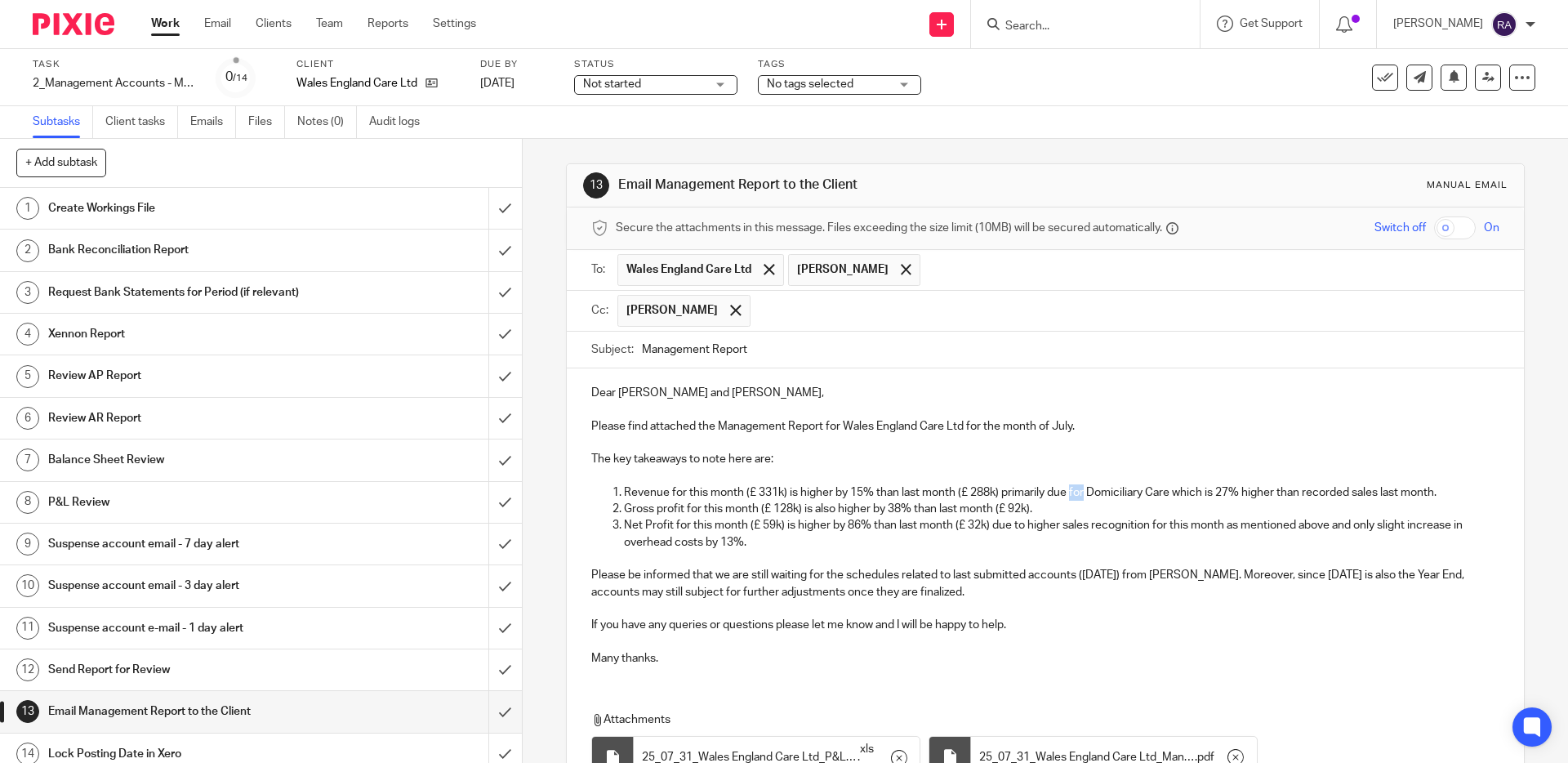
click at [1082, 491] on p "Revenue for this month (£ 331k) is higher by 15% than last month (£ 288k) prima…" at bounding box center [1061, 492] width 874 height 16
click at [1179, 490] on p "Revenue for this month (£ 331k) is higher by 15% than last month (£ 288k) prima…" at bounding box center [1061, 492] width 874 height 16
click at [1166, 489] on p "Revenue for this month (£ 331k) is higher by 15% than last month (£ 288k) prima…" at bounding box center [1061, 492] width 874 height 16
click at [1246, 535] on p "Net Profit for this month (£ 59k) is higher by 86% than last month (£ 32k) due …" at bounding box center [1061, 533] width 874 height 33
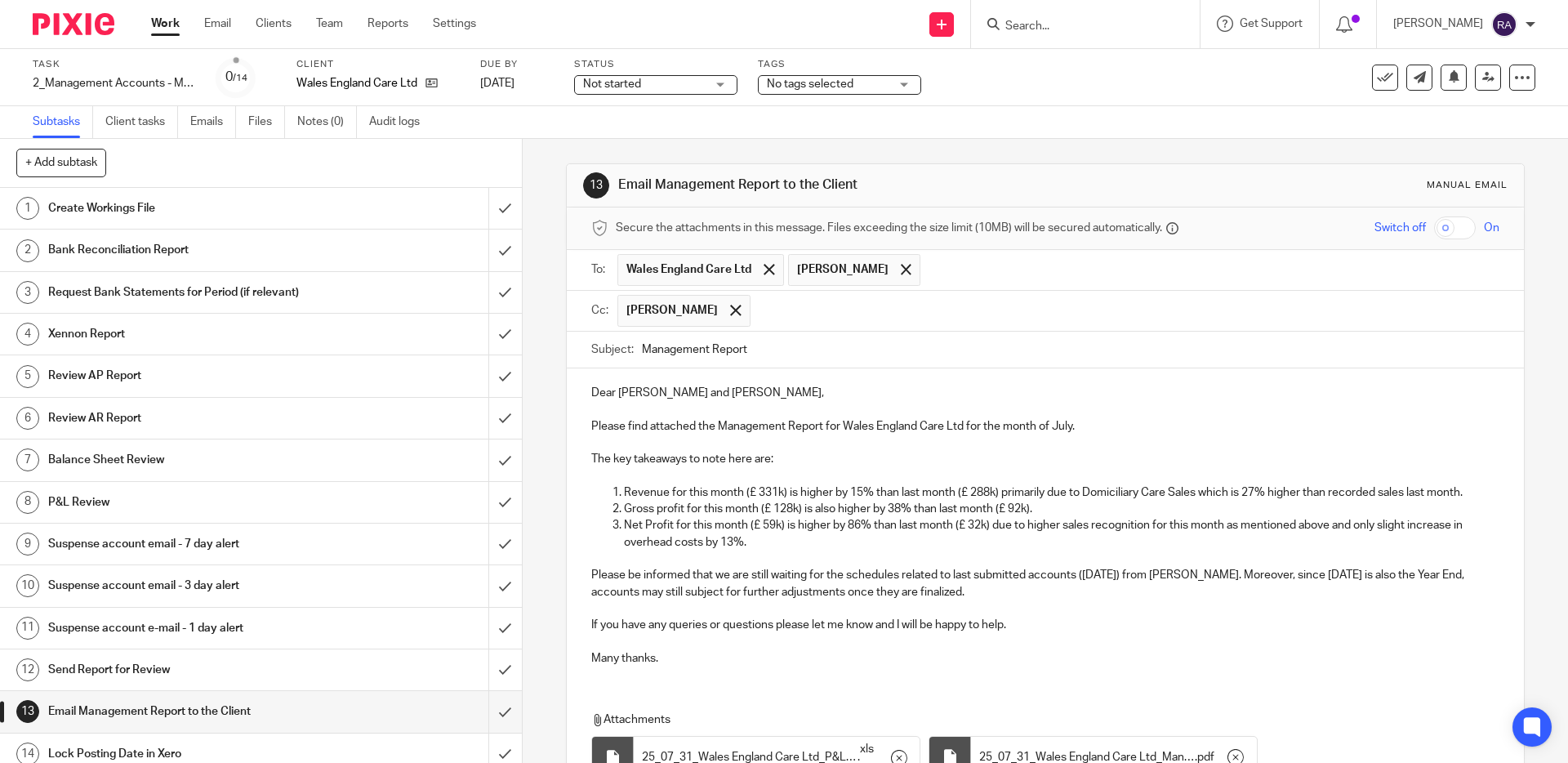
click at [1279, 501] on p "Gross profit for this month (£ 128k) is also higher by 38% than last month (£ 9…" at bounding box center [1061, 508] width 874 height 16
click at [1398, 493] on p "Revenue for this month (£ 331k) is higher by 15% than last month (£ 288k) prima…" at bounding box center [1061, 492] width 874 height 16
click at [1221, 535] on p "Net Profit for this month (£ 59k) is higher by 86% than last month (£ 32k) due …" at bounding box center [1061, 533] width 874 height 33
click at [1061, 509] on p "Gross profit for this month (£ 128k) is also higher by 38% than last month (£ 9…" at bounding box center [1061, 508] width 874 height 16
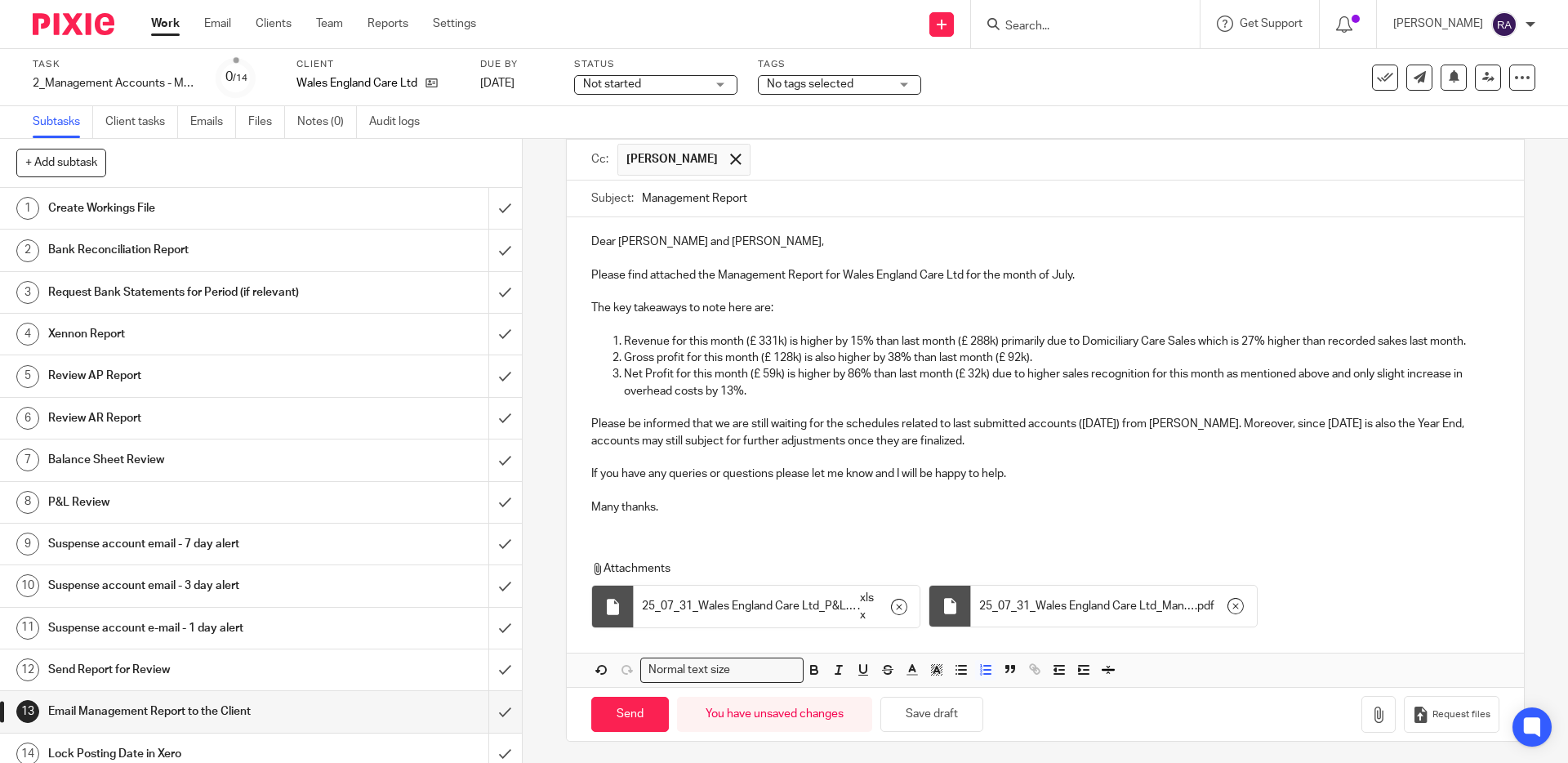
scroll to position [152, 0]
click at [645, 699] on input "Send" at bounding box center [630, 712] width 78 height 35
type input "Sent"
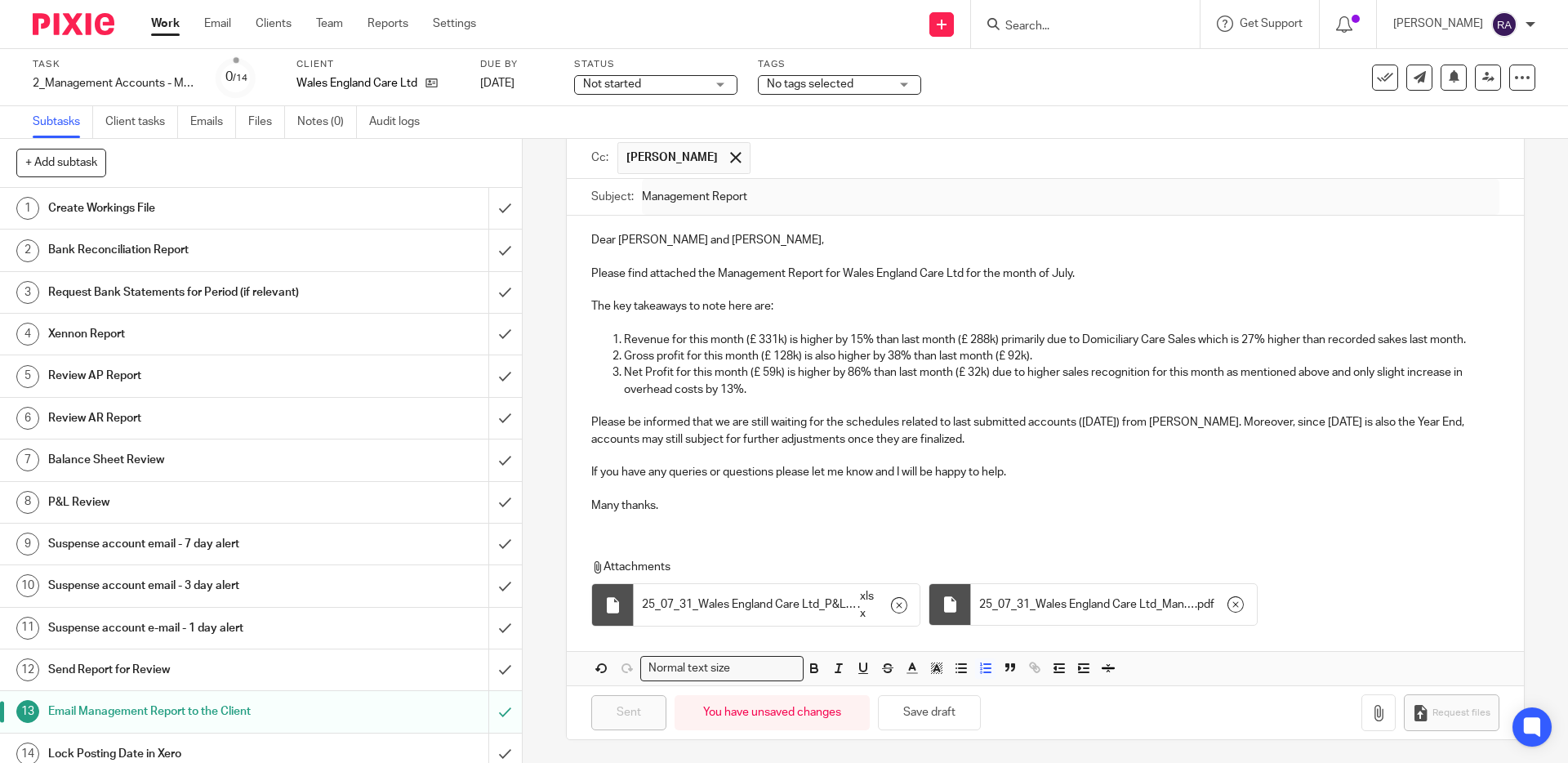
scroll to position [12, 0]
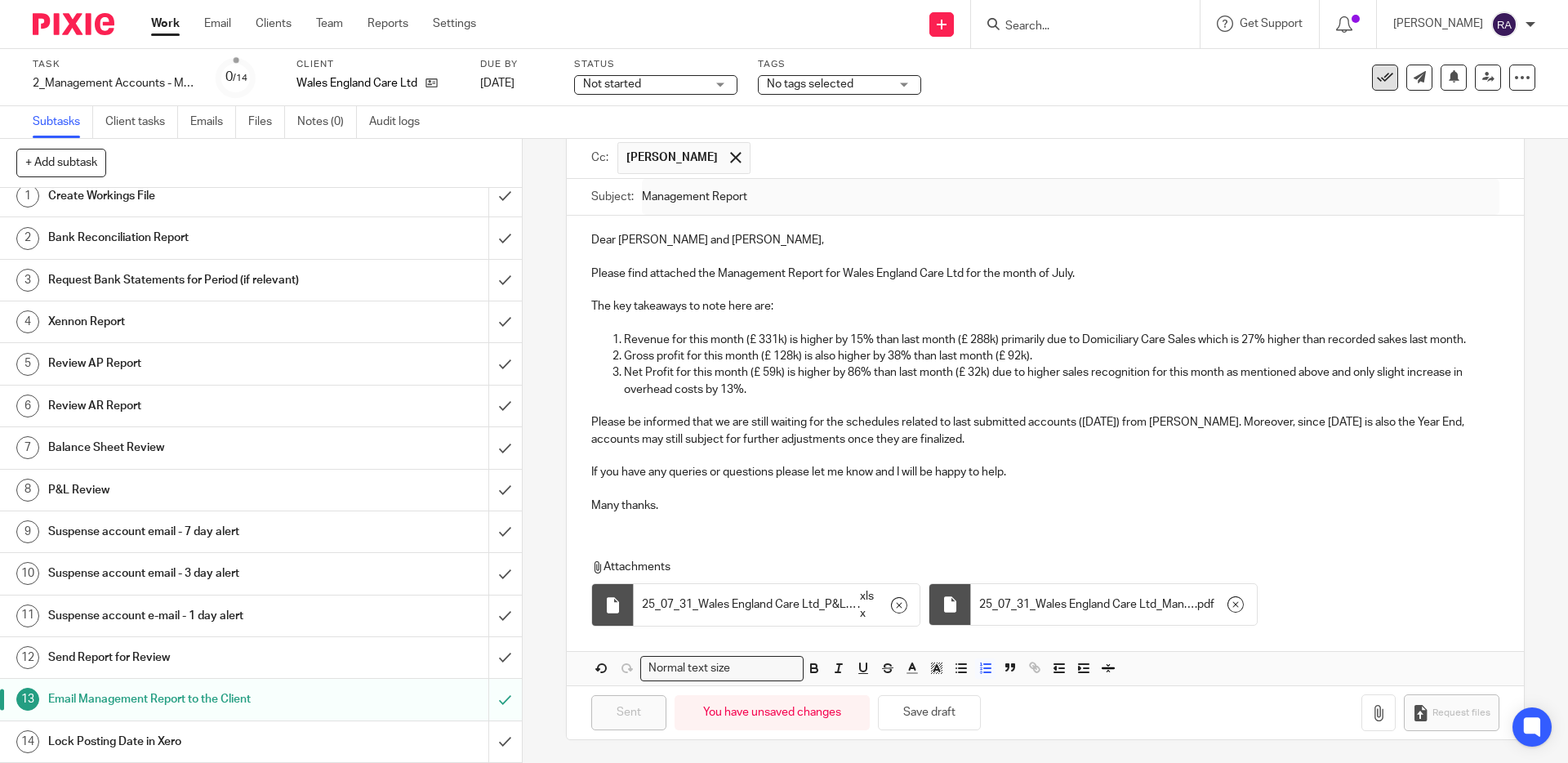
click at [1389, 75] on icon at bounding box center [1384, 77] width 16 height 16
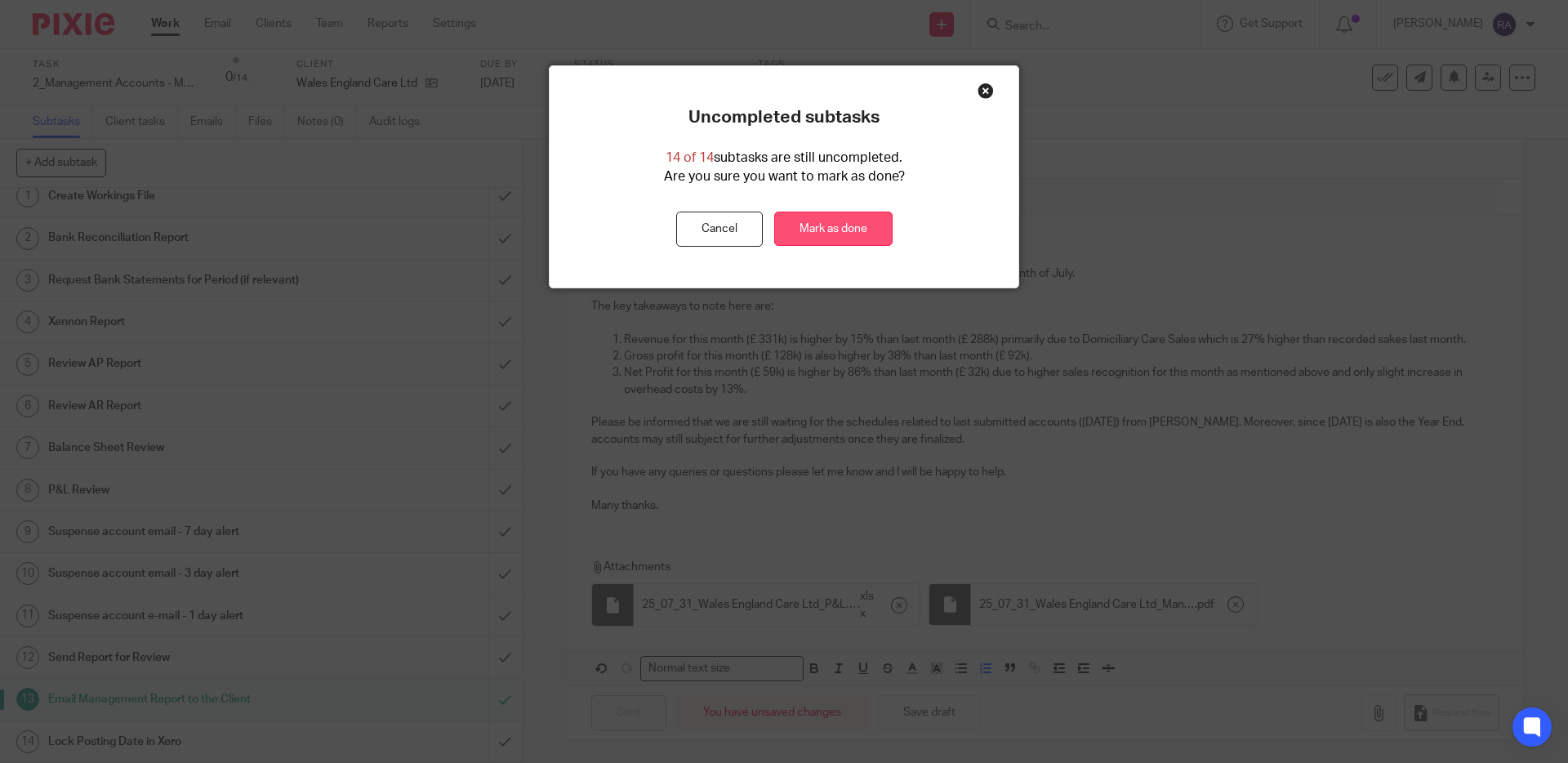
click at [858, 230] on link "Mark as done" at bounding box center [833, 228] width 118 height 35
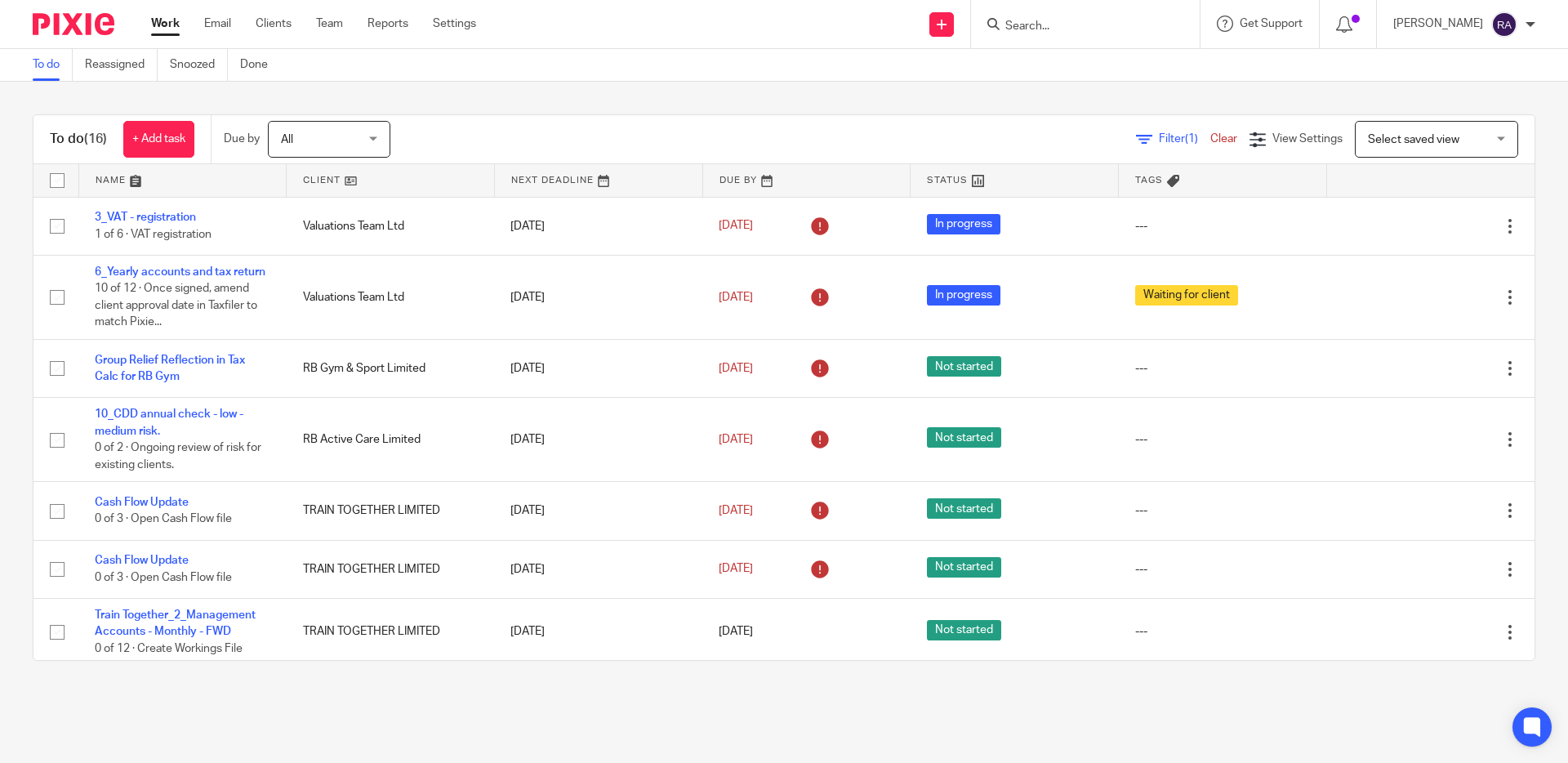
click at [1078, 24] on input "Search" at bounding box center [1076, 27] width 147 height 15
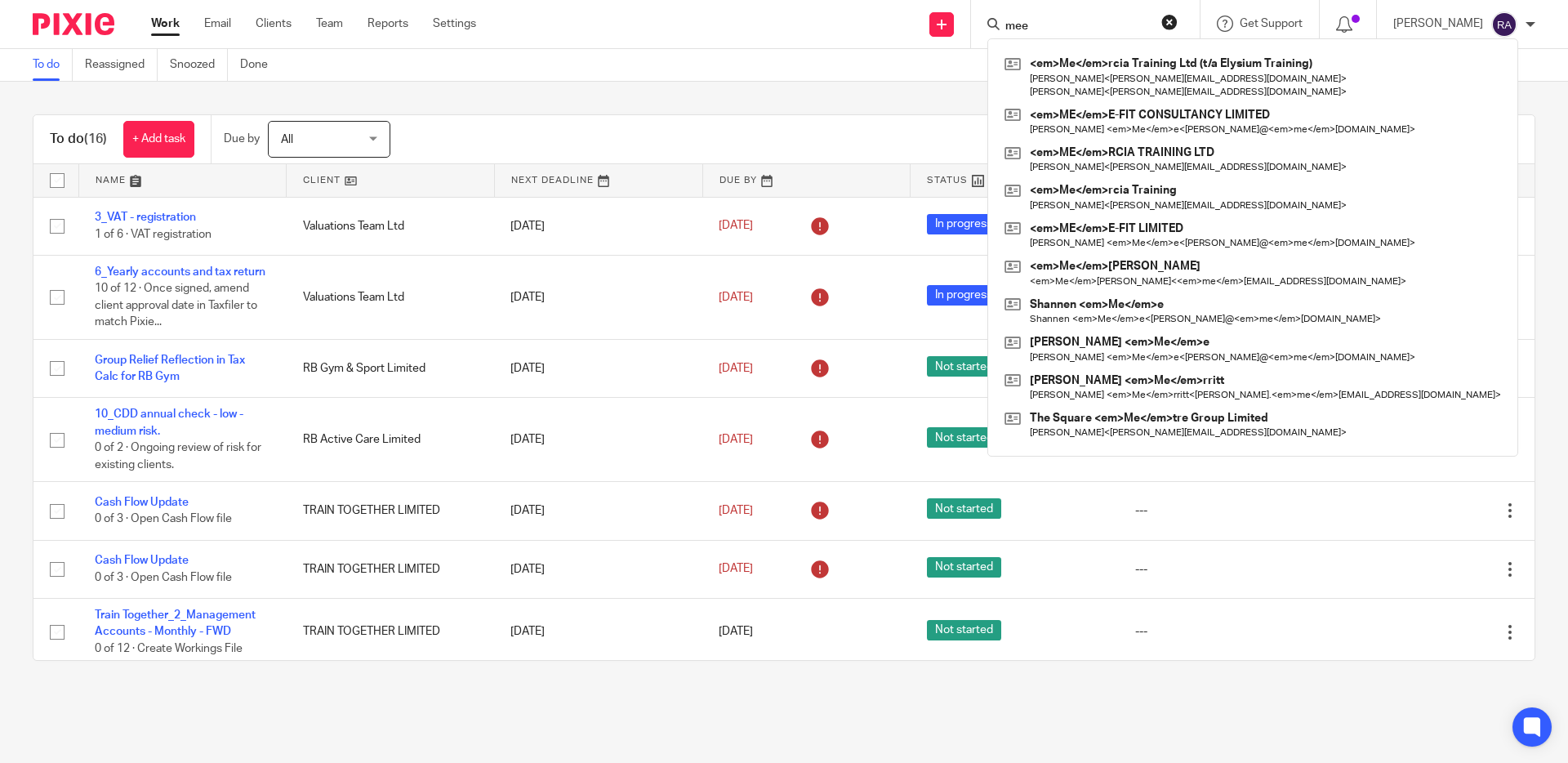
type input "mee"
click button "submit" at bounding box center [0, 0] width 0 height 0
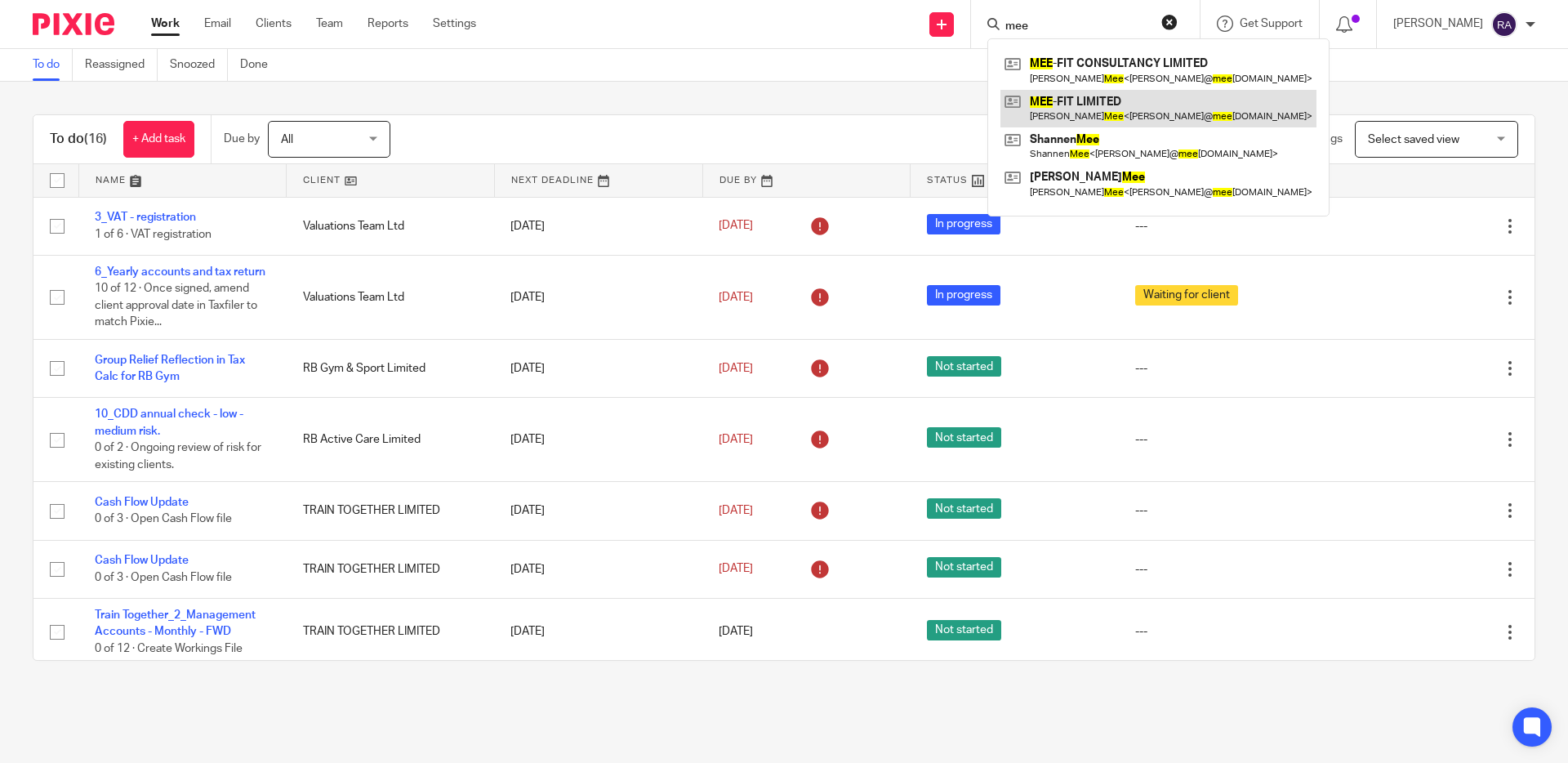
click at [1088, 104] on link at bounding box center [1158, 109] width 316 height 38
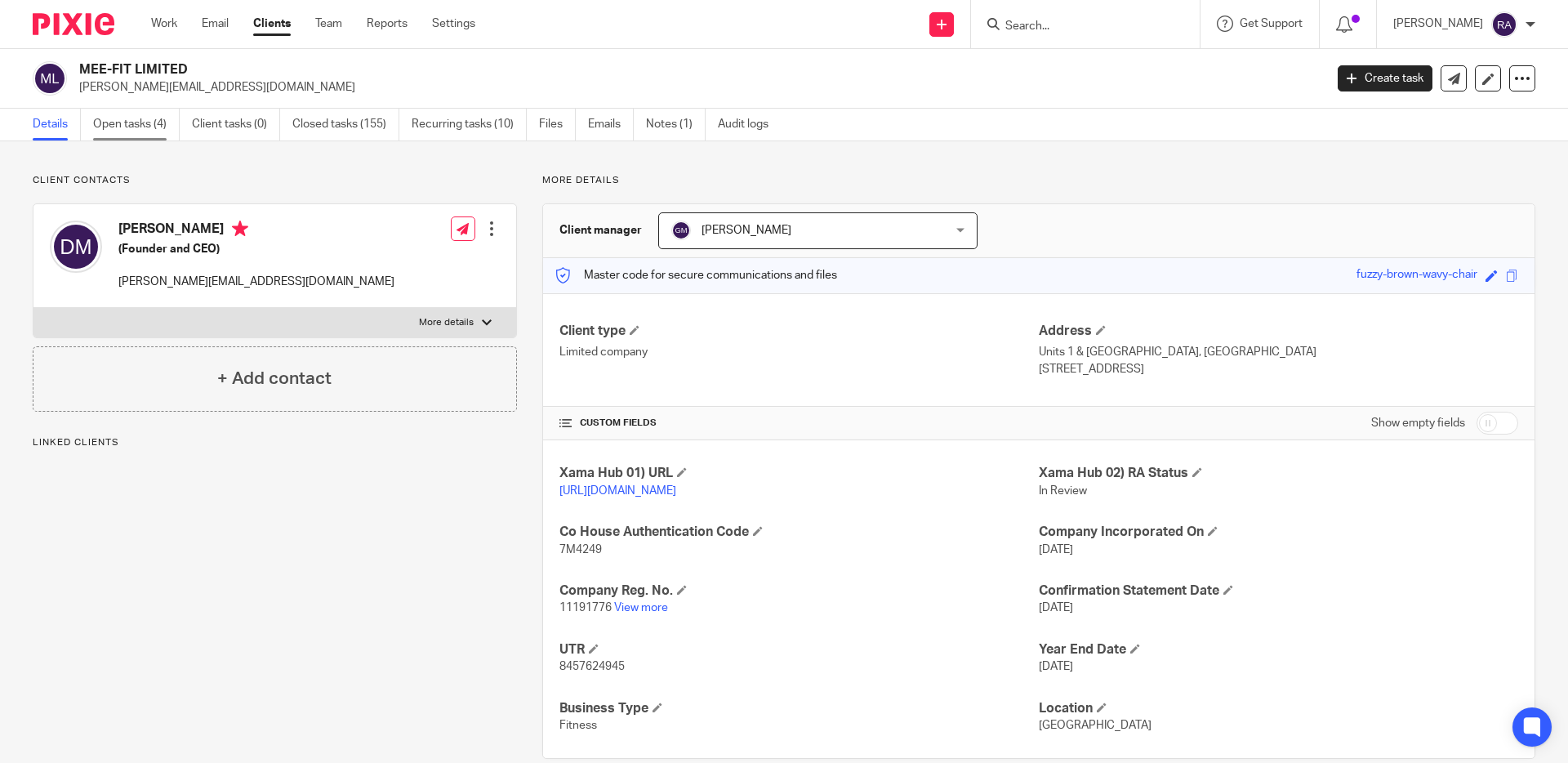
click at [166, 116] on link "Open tasks (4)" at bounding box center [135, 125] width 86 height 32
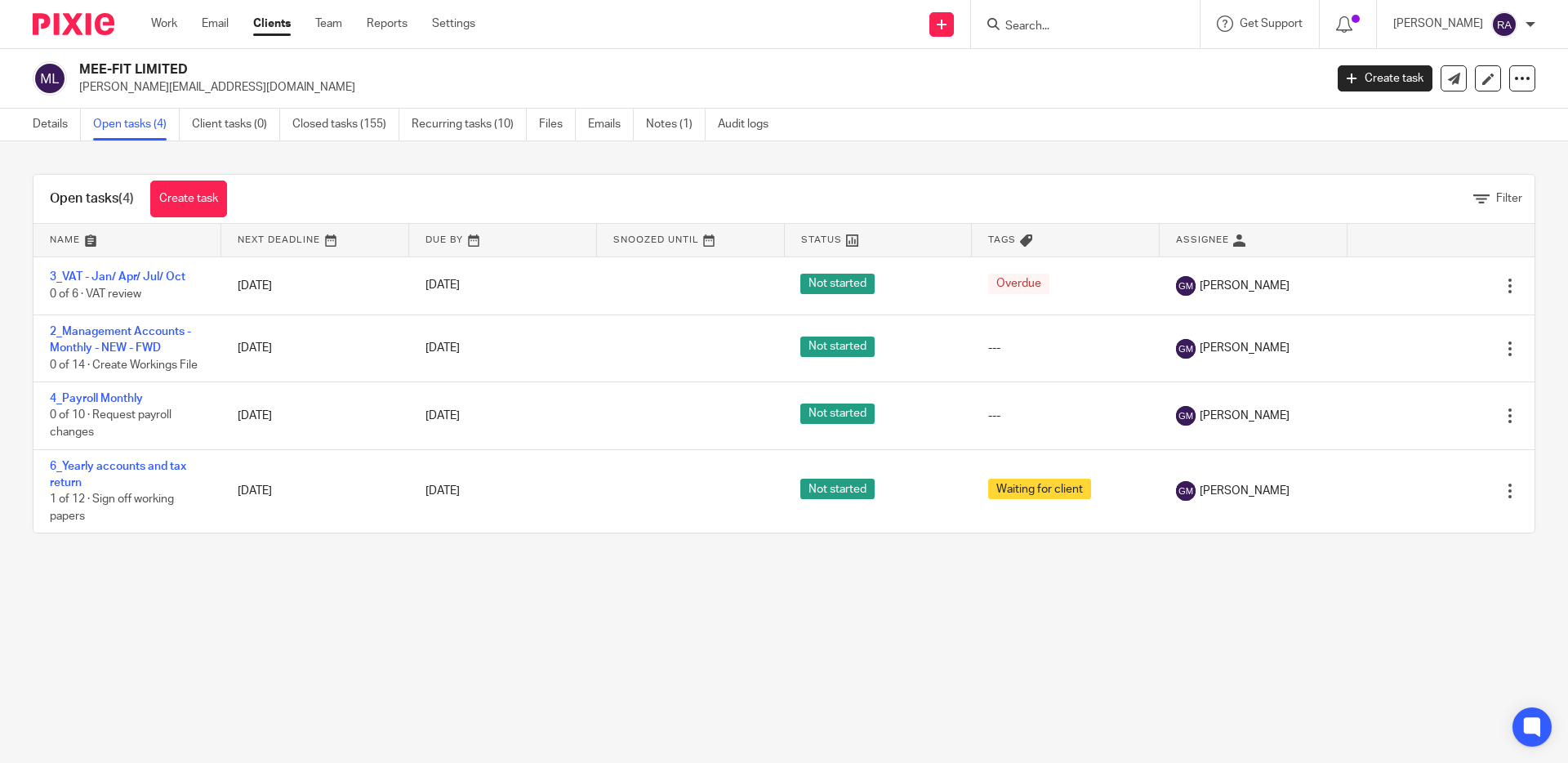
click at [1092, 37] on div at bounding box center [1085, 24] width 229 height 48
click at [1120, 24] on input "Search" at bounding box center [1076, 27] width 147 height 15
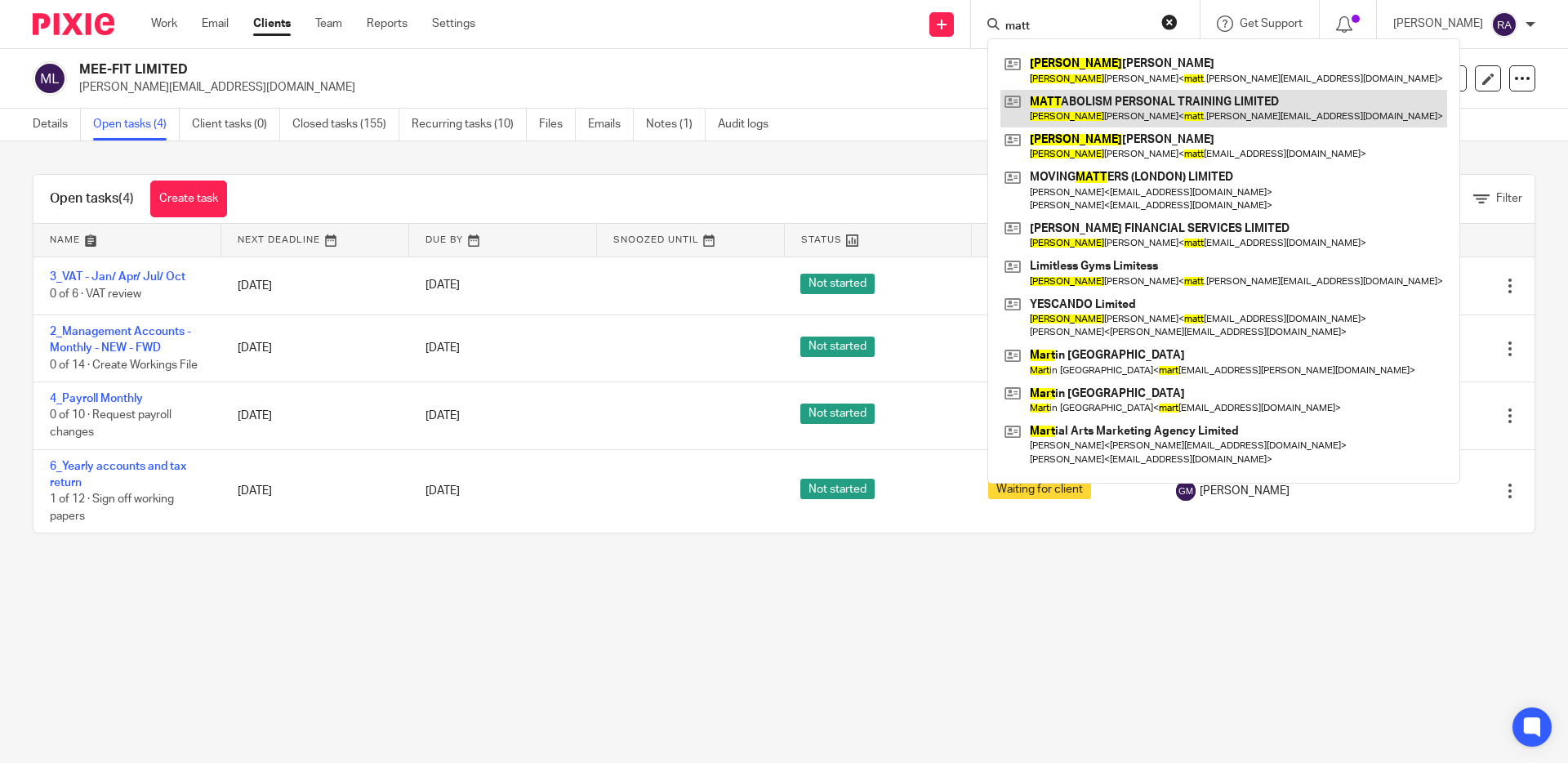
type input "matt"
click at [1128, 104] on link at bounding box center [1224, 109] width 447 height 38
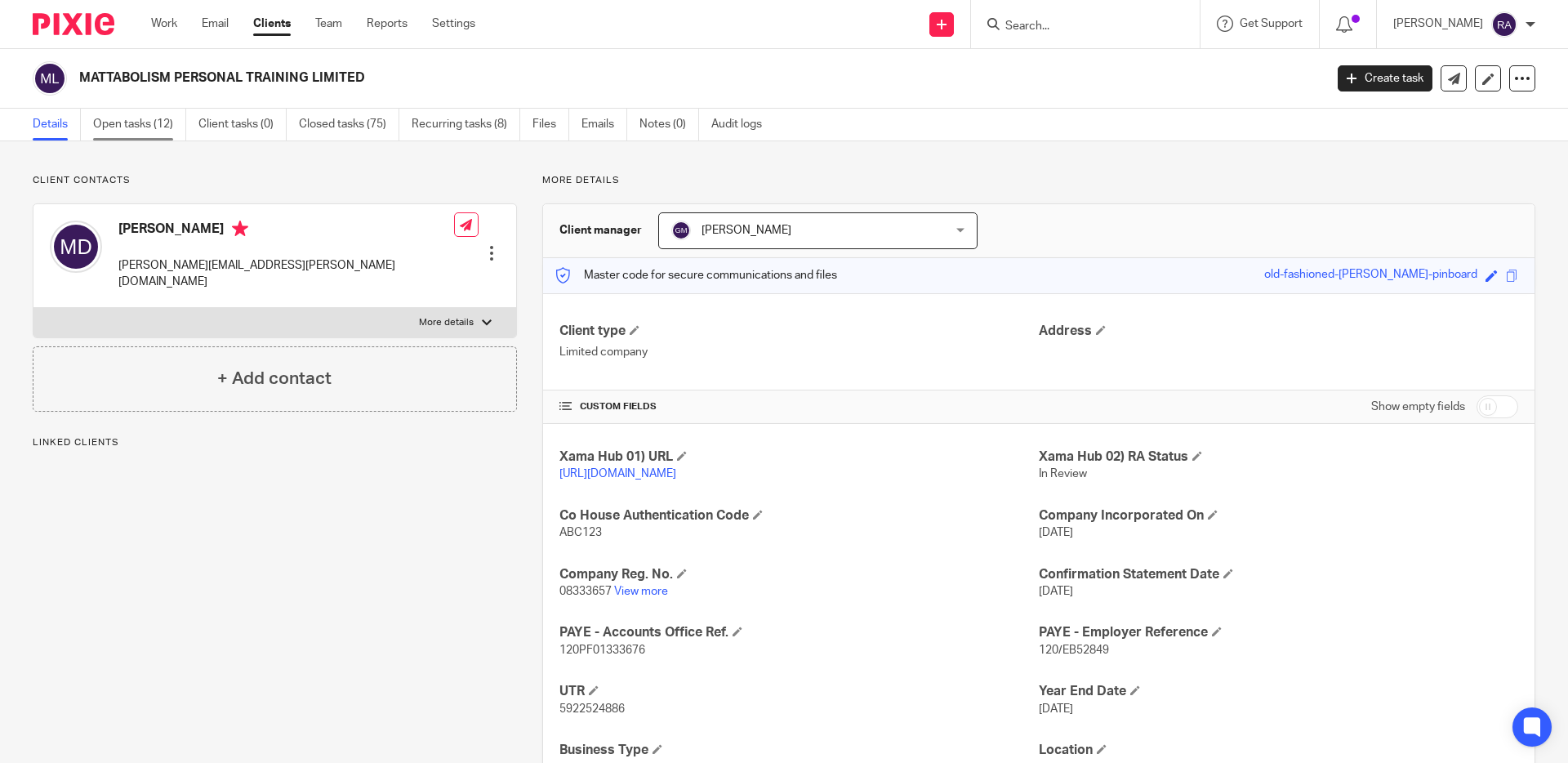
click at [161, 134] on link "Open tasks (12)" at bounding box center [139, 125] width 93 height 32
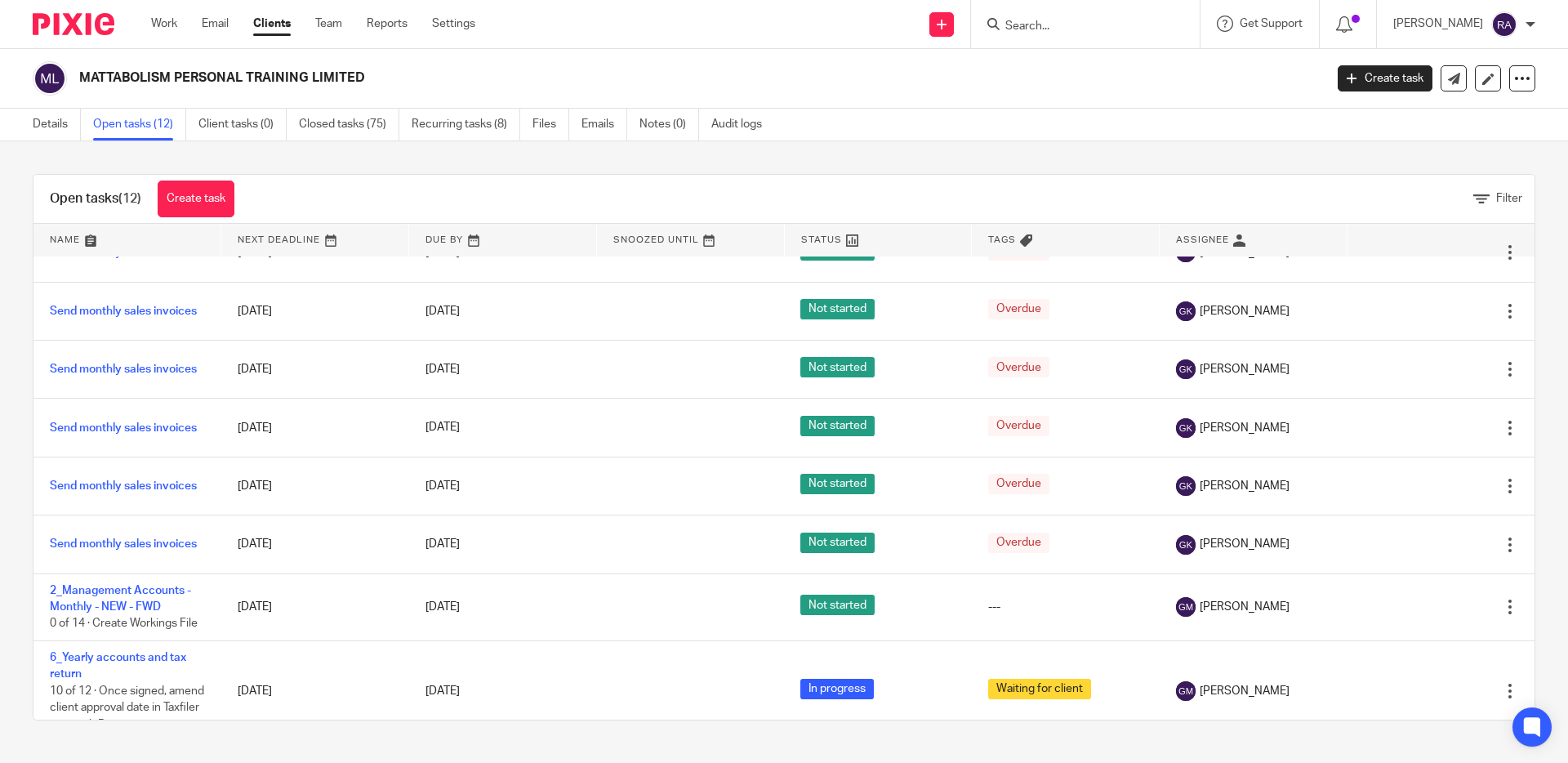
scroll to position [299, 0]
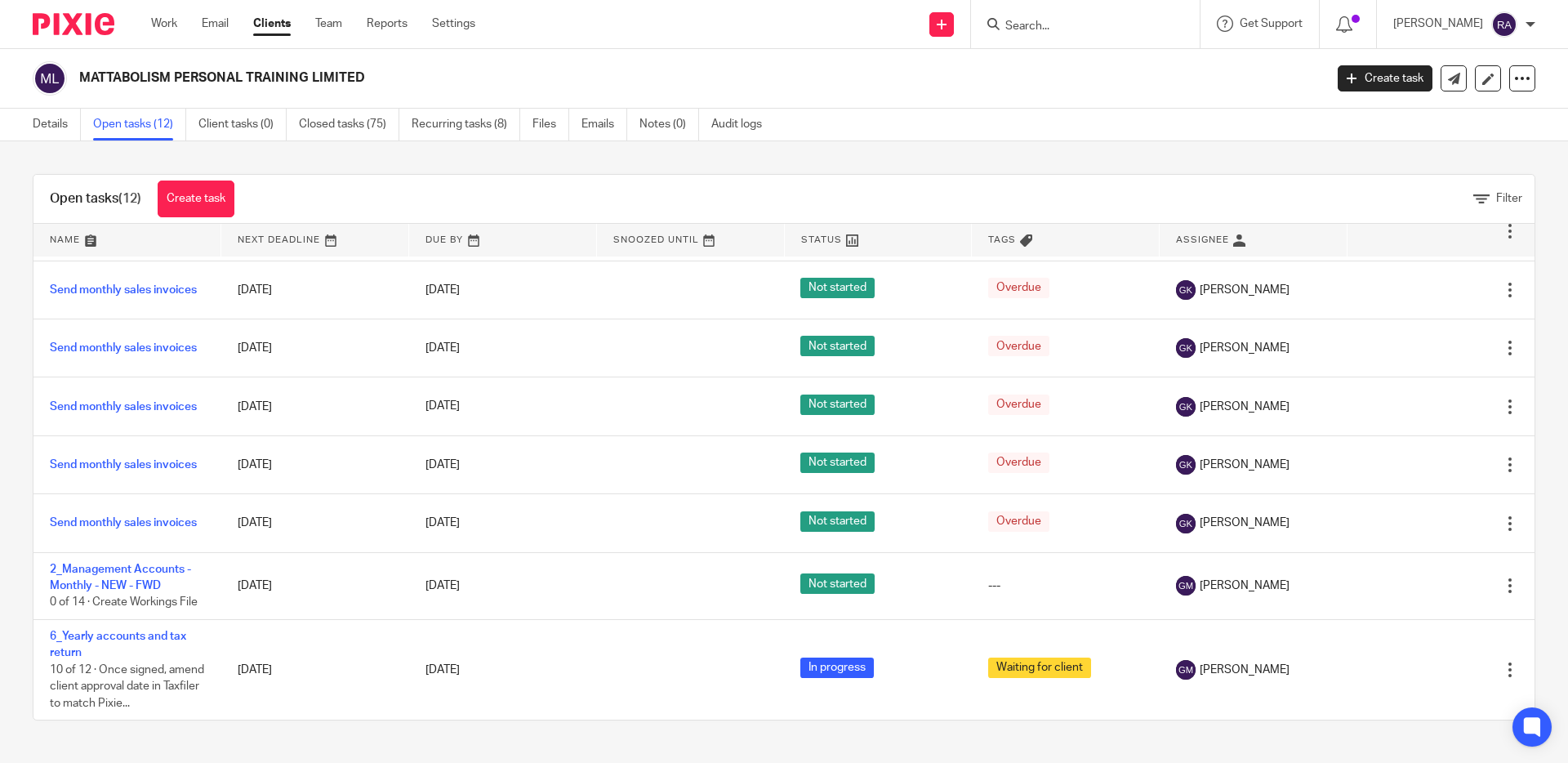
click at [1047, 24] on input "Search" at bounding box center [1076, 27] width 147 height 15
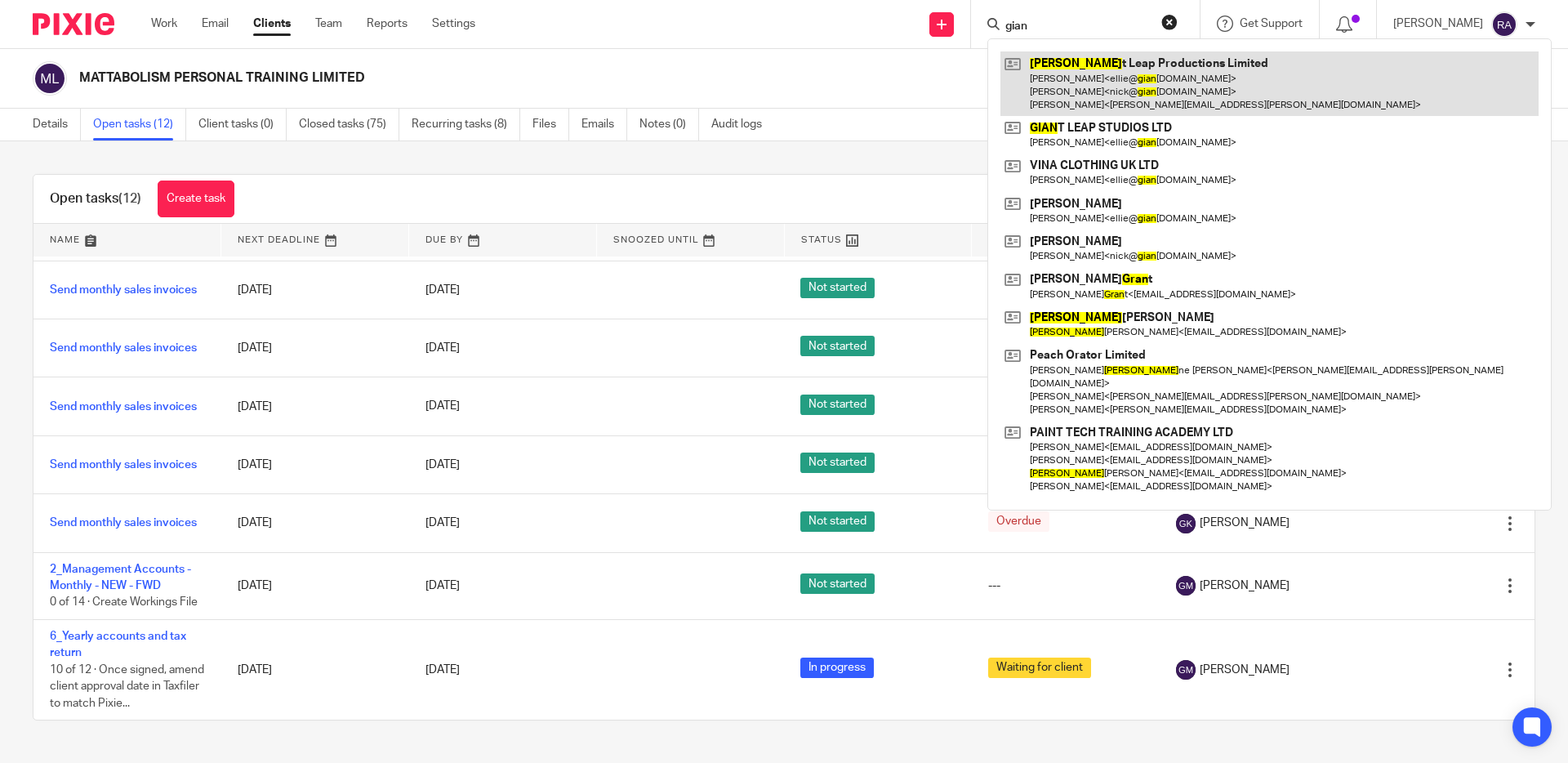
type input "gian"
click at [1061, 72] on link at bounding box center [1269, 83] width 538 height 64
click at [1061, 71] on link at bounding box center [1269, 83] width 538 height 64
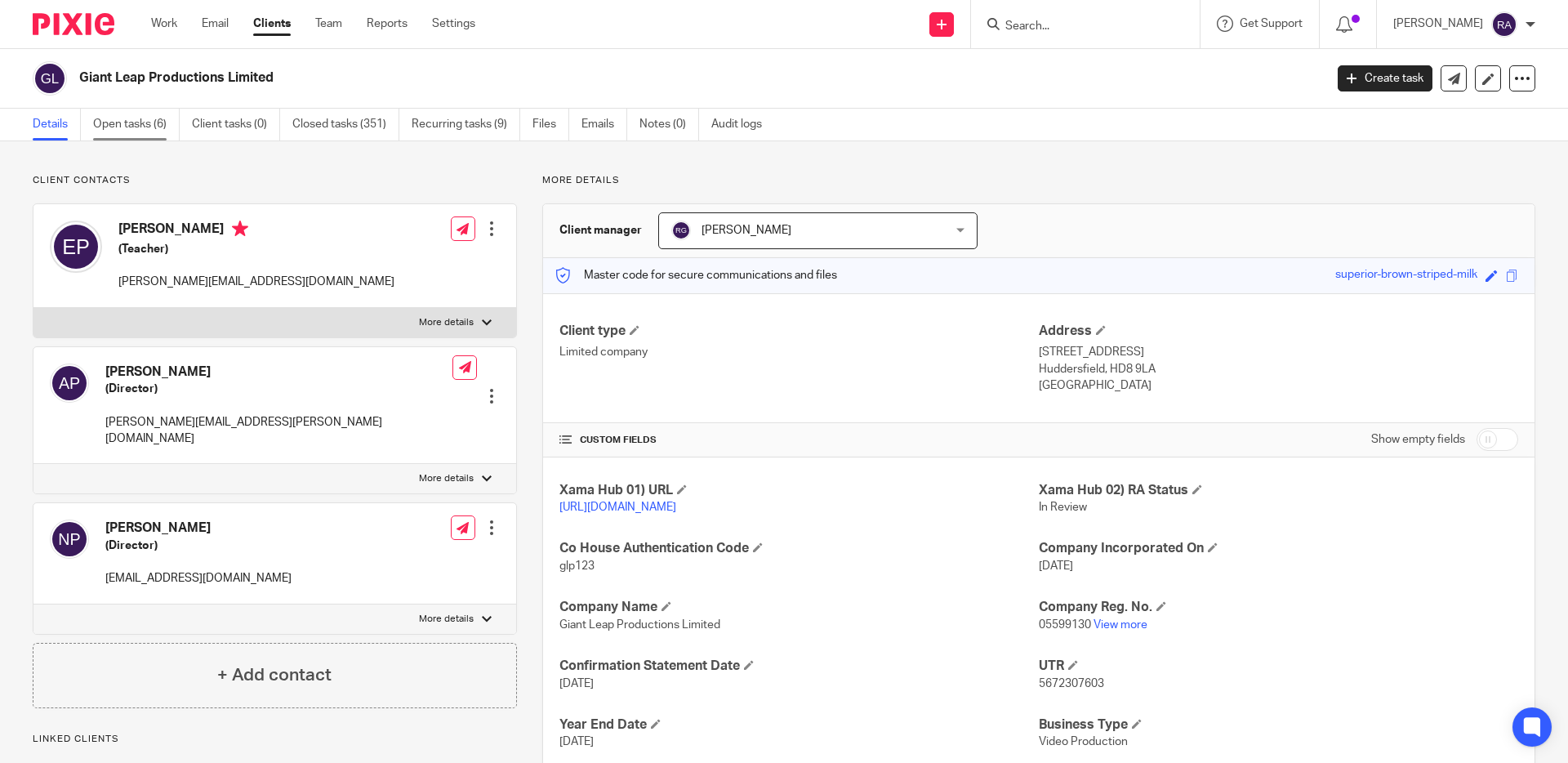
click at [158, 122] on link "Open tasks (6)" at bounding box center [135, 125] width 86 height 32
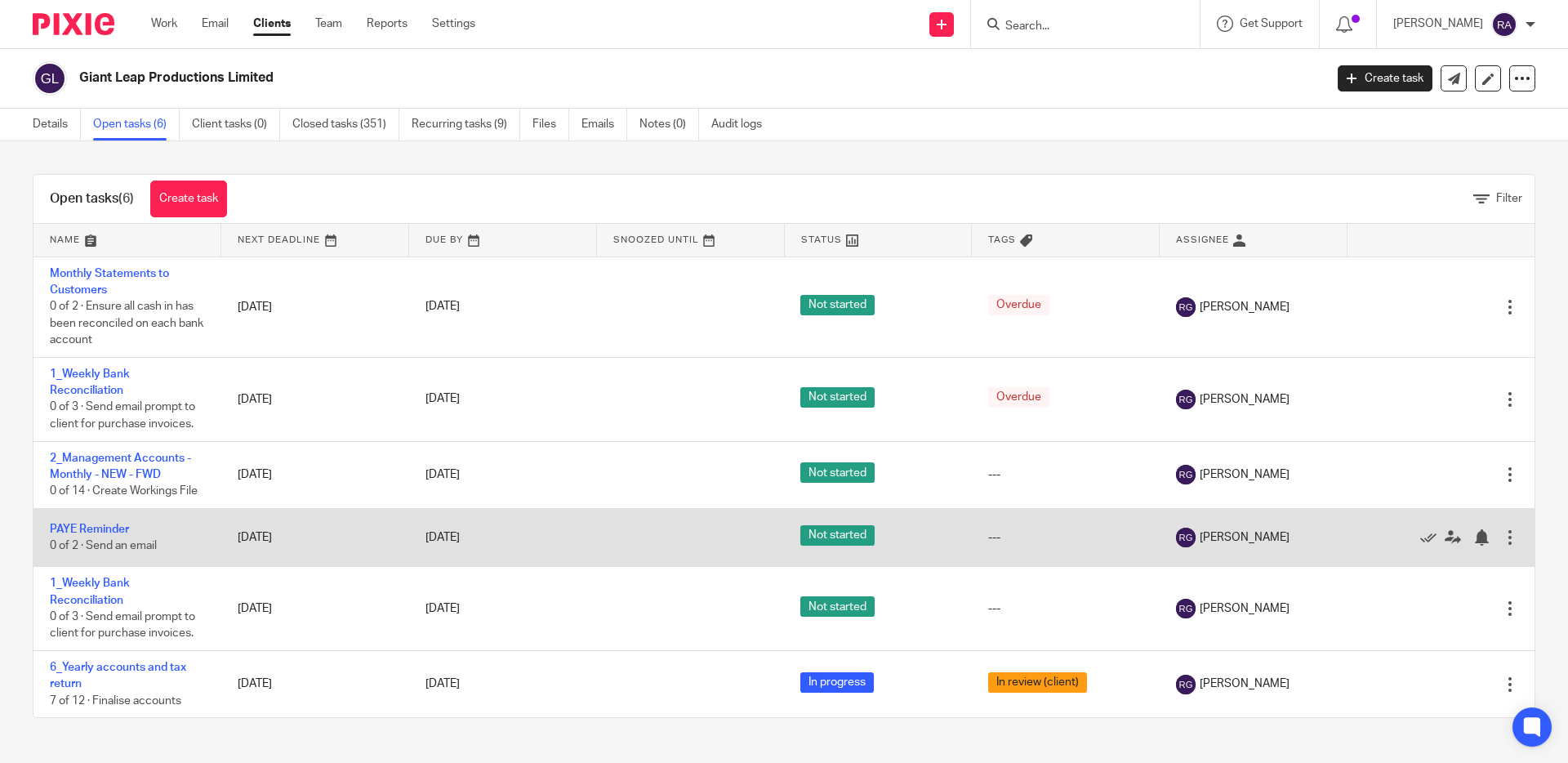
scroll to position [6, 0]
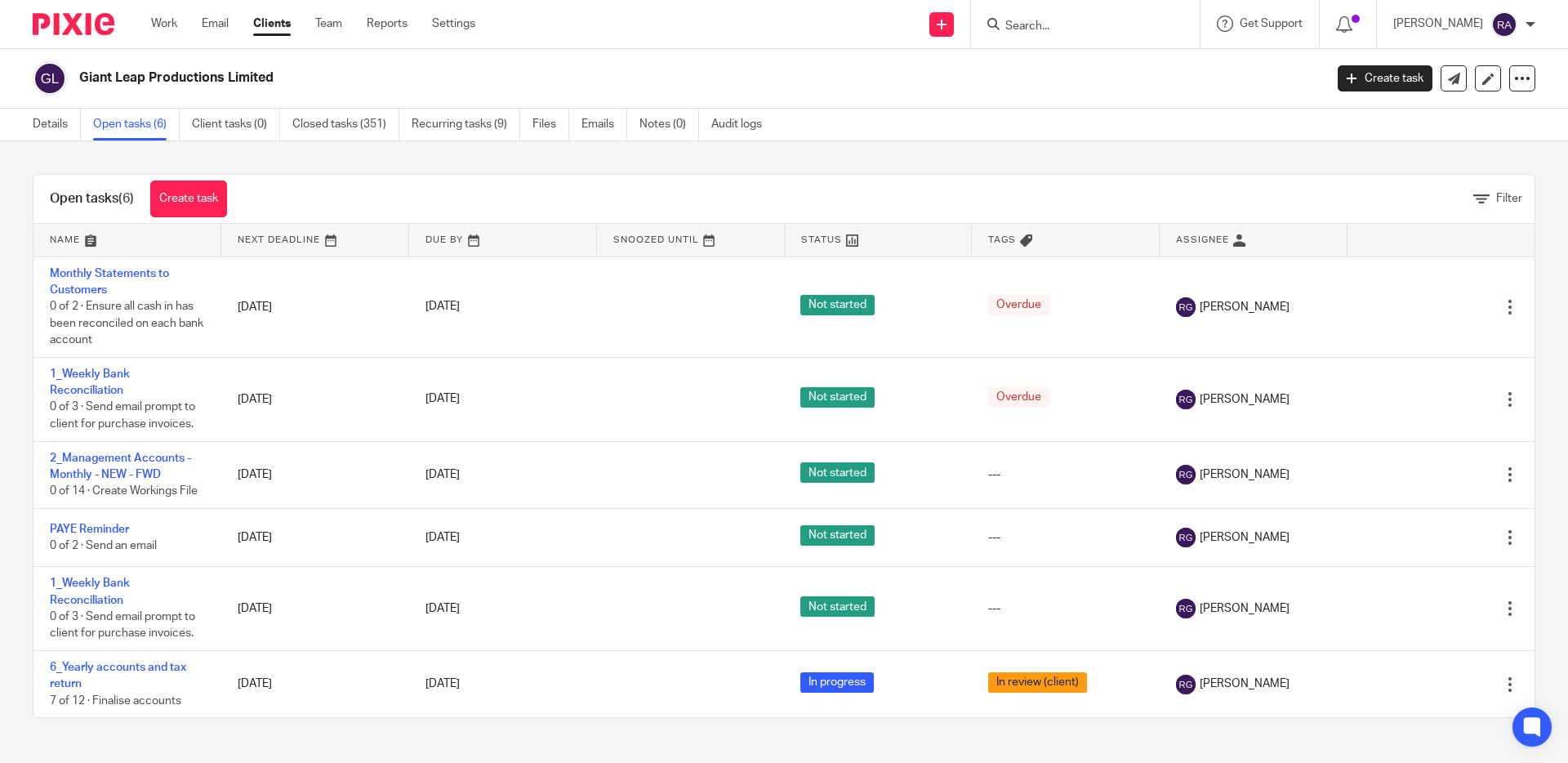
click at [1053, 37] on div at bounding box center [1085, 24] width 229 height 48
click at [1060, 33] on div at bounding box center [1085, 24] width 229 height 48
click at [1086, 9] on div at bounding box center [1085, 24] width 229 height 48
click at [1076, 25] on input "Search" at bounding box center [1076, 27] width 147 height 15
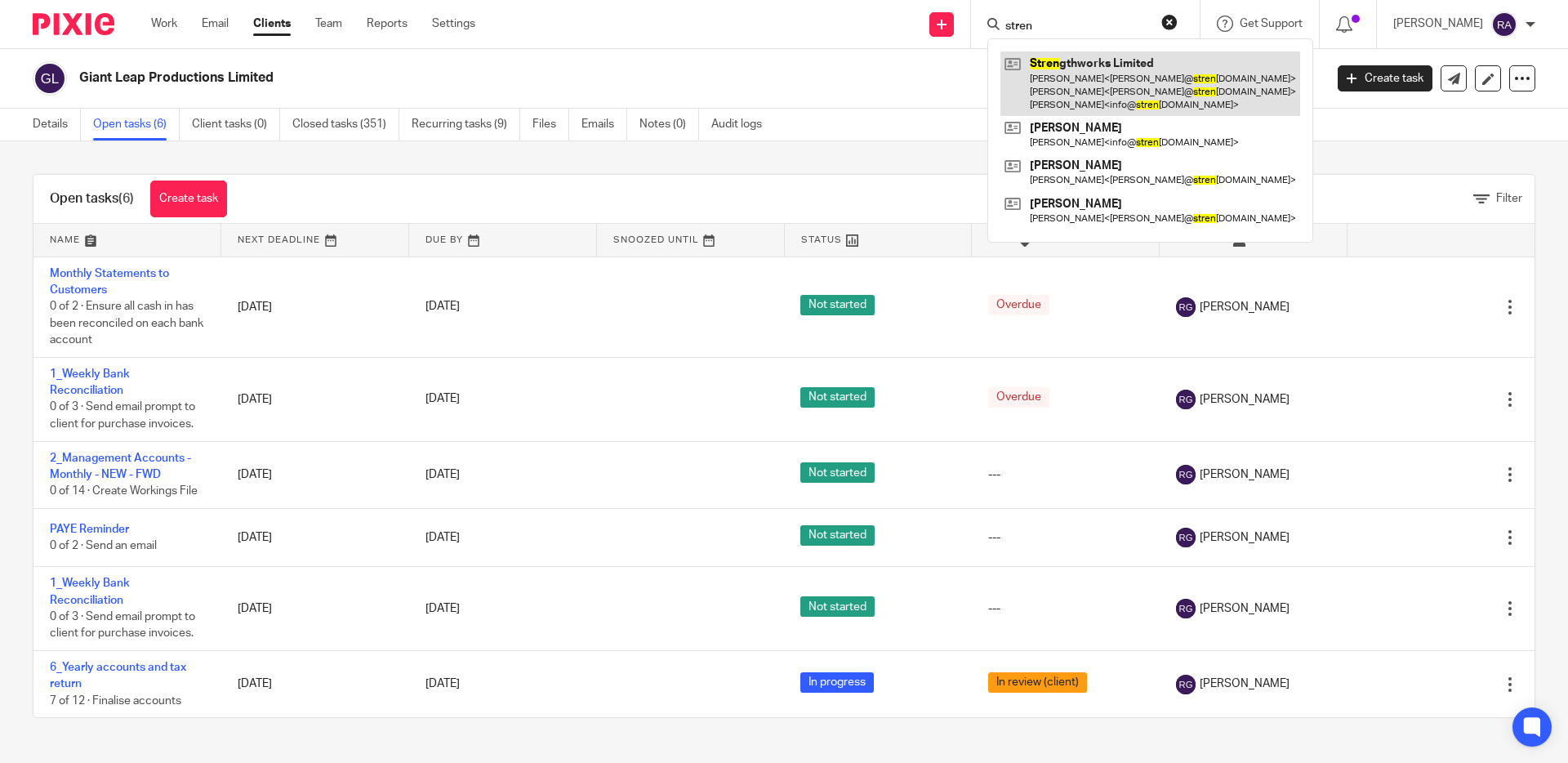
type input "stren"
click at [1088, 78] on link at bounding box center [1150, 83] width 300 height 64
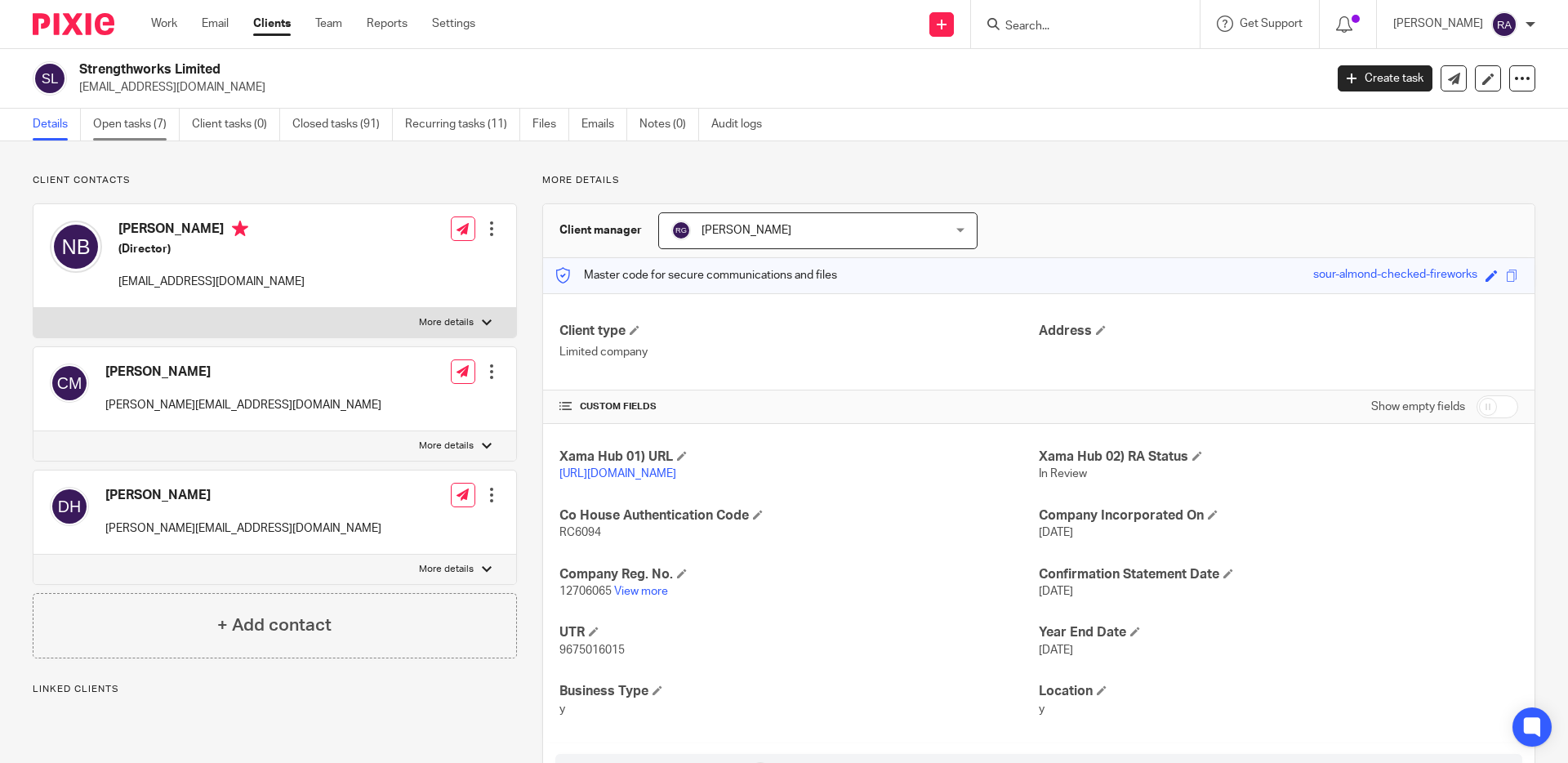
click at [156, 133] on link "Open tasks (7)" at bounding box center [135, 125] width 86 height 32
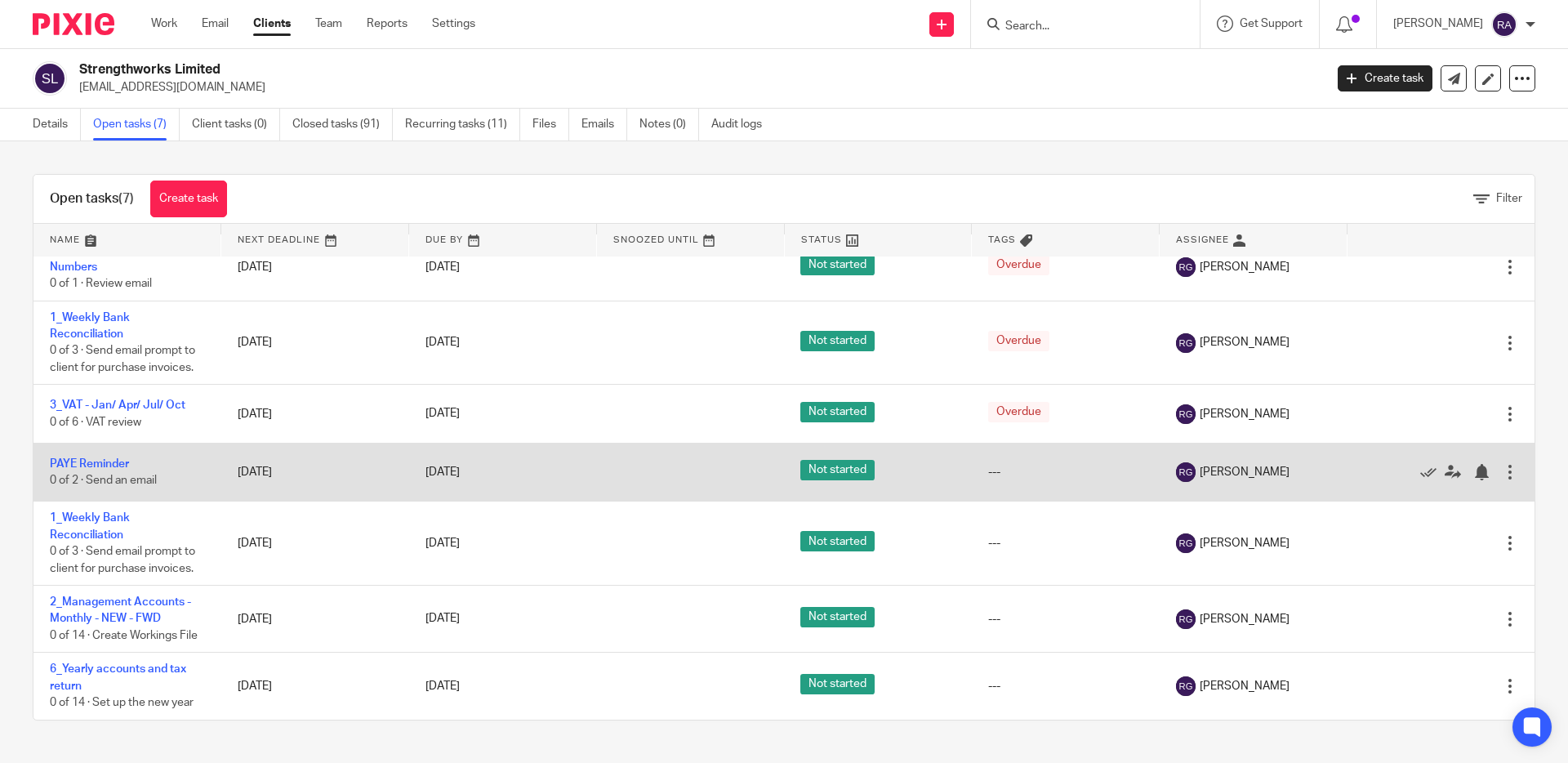
scroll to position [30, 0]
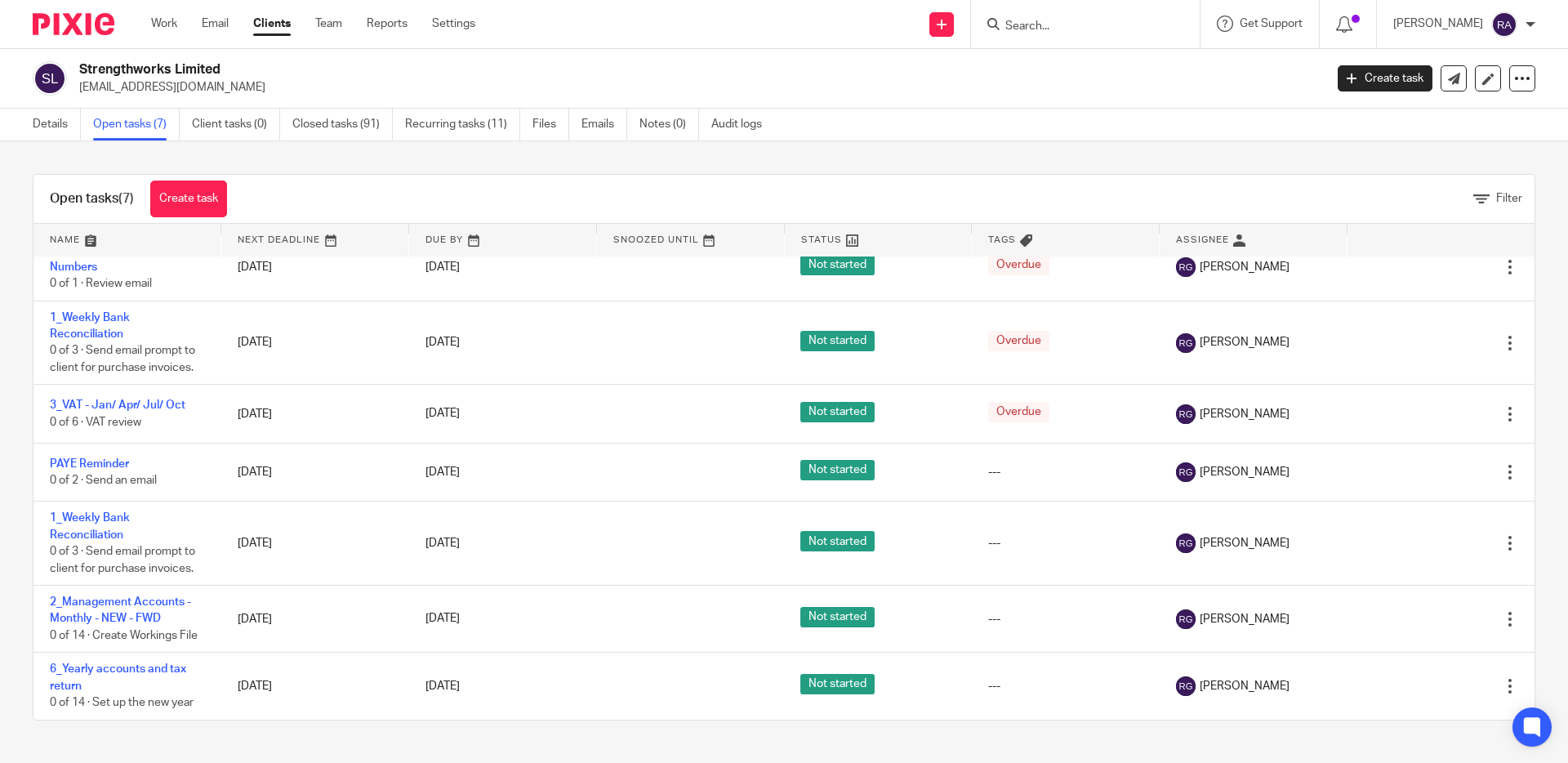
click at [1056, 33] on input "Search" at bounding box center [1076, 27] width 147 height 15
click at [1074, 31] on input "Search" at bounding box center [1076, 27] width 147 height 15
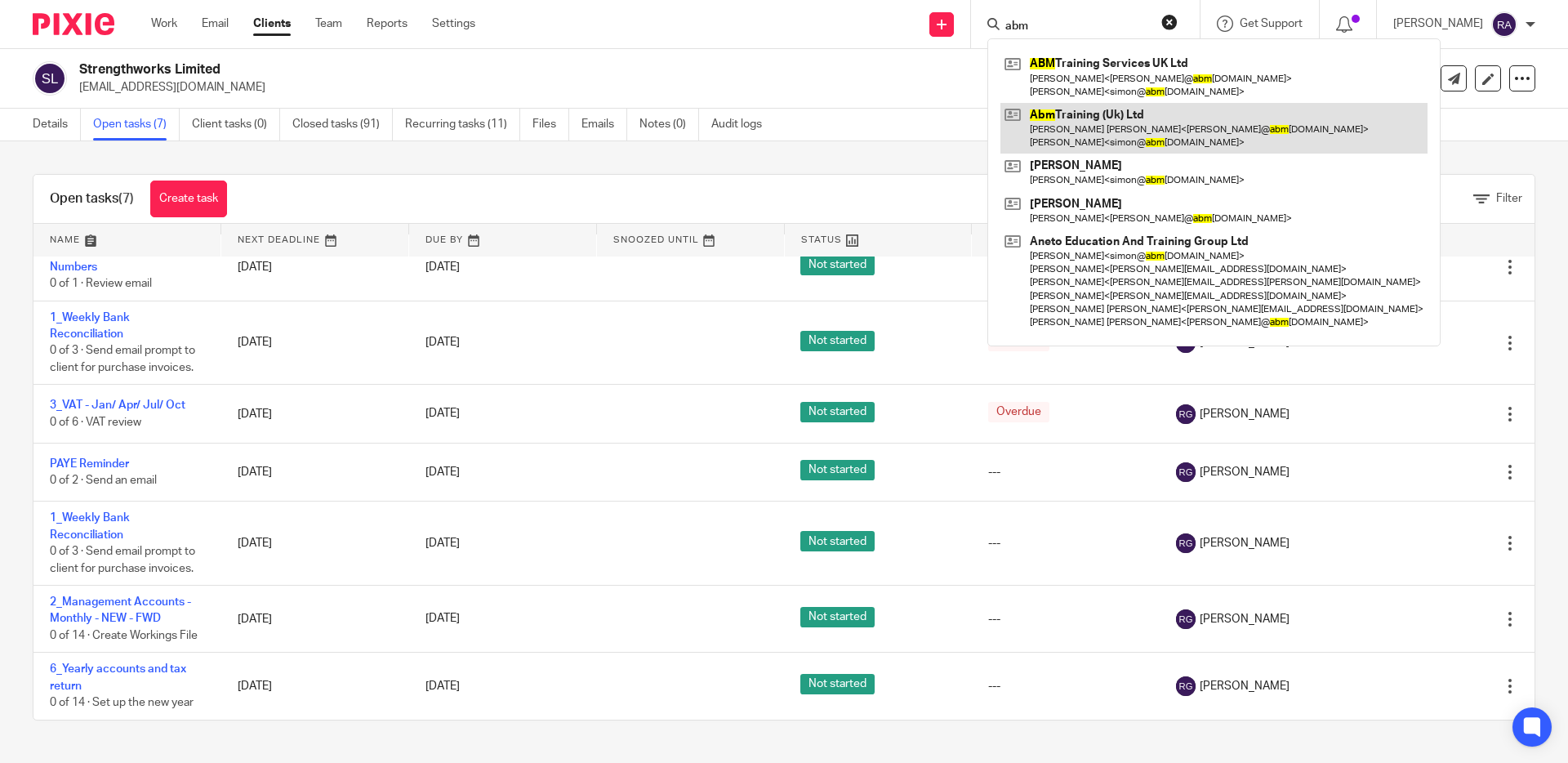
type input "abm"
click at [1128, 126] on link at bounding box center [1213, 128] width 427 height 50
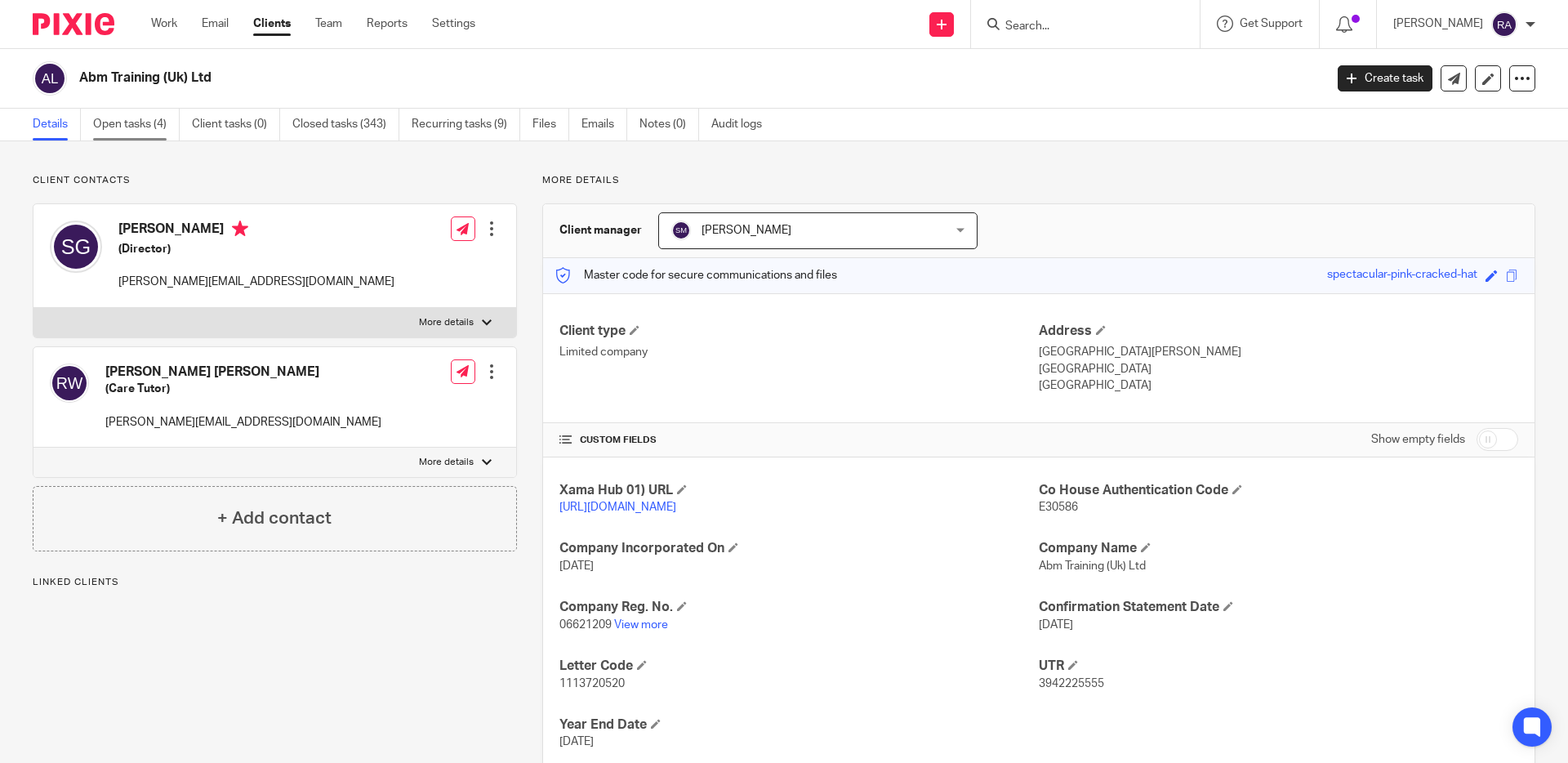
click at [138, 128] on link "Open tasks (4)" at bounding box center [135, 125] width 86 height 32
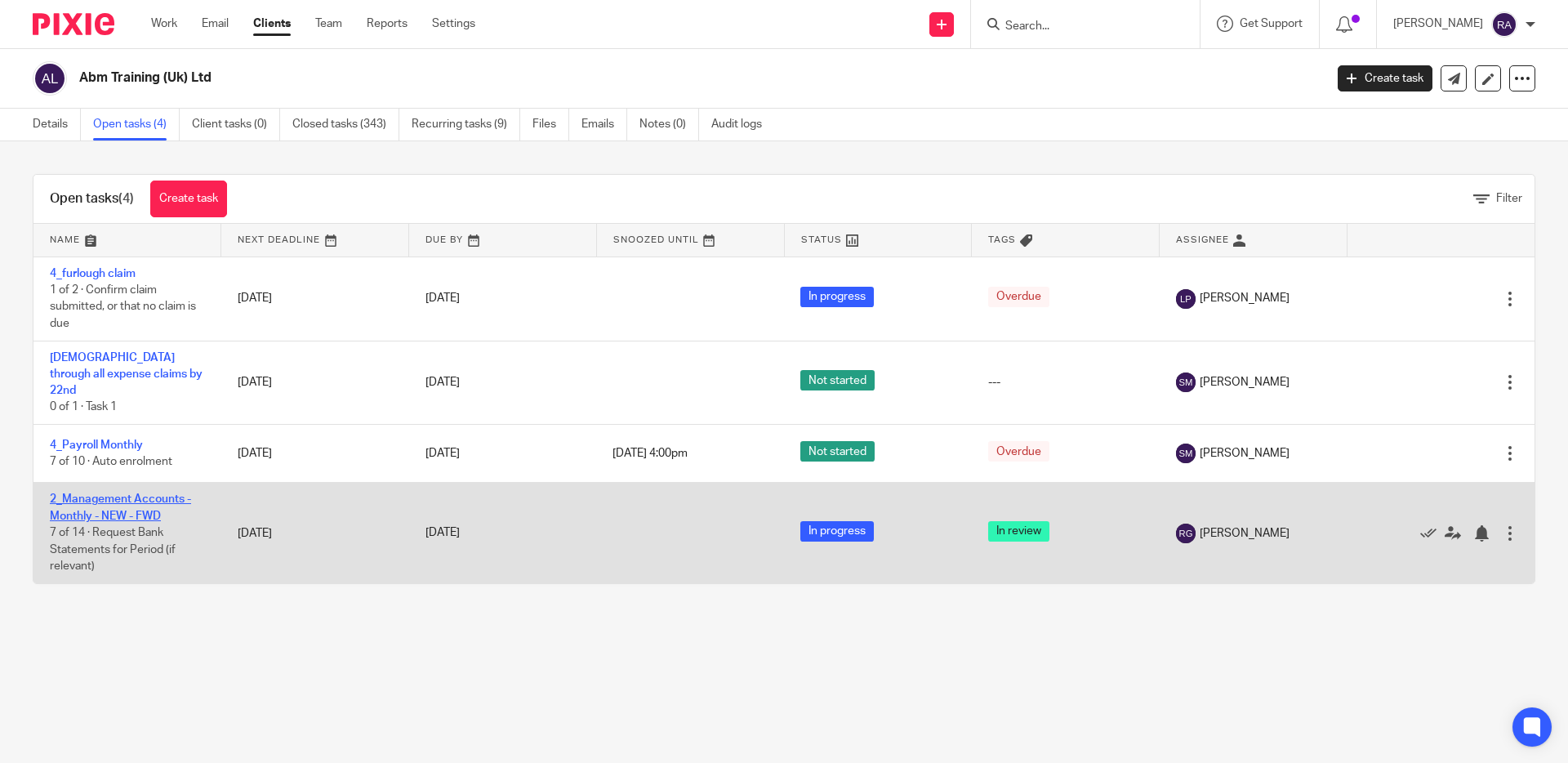
click at [146, 493] on link "2_Management Accounts - Monthly - NEW - FWD" at bounding box center [120, 506] width 141 height 27
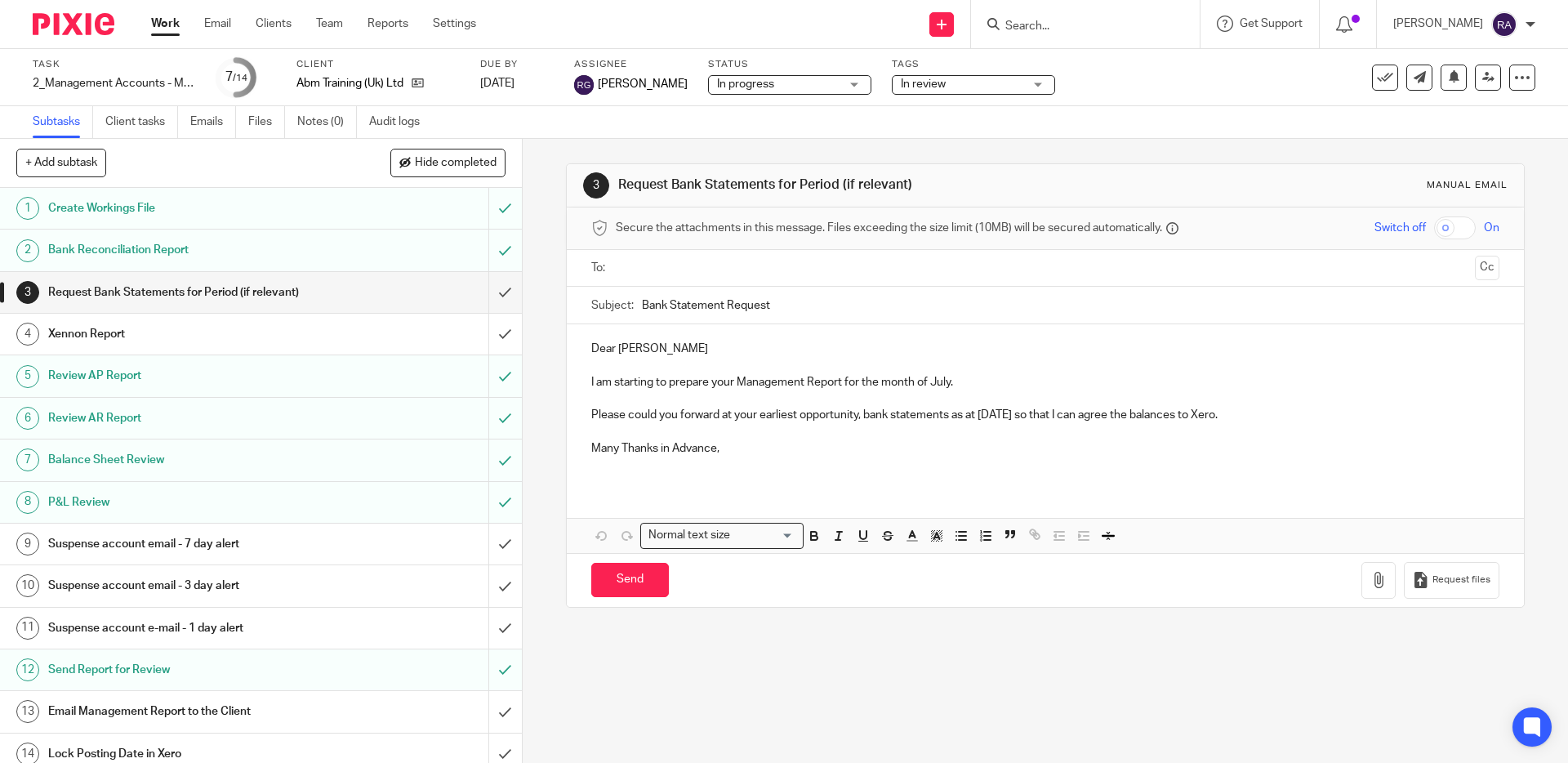
scroll to position [12, 0]
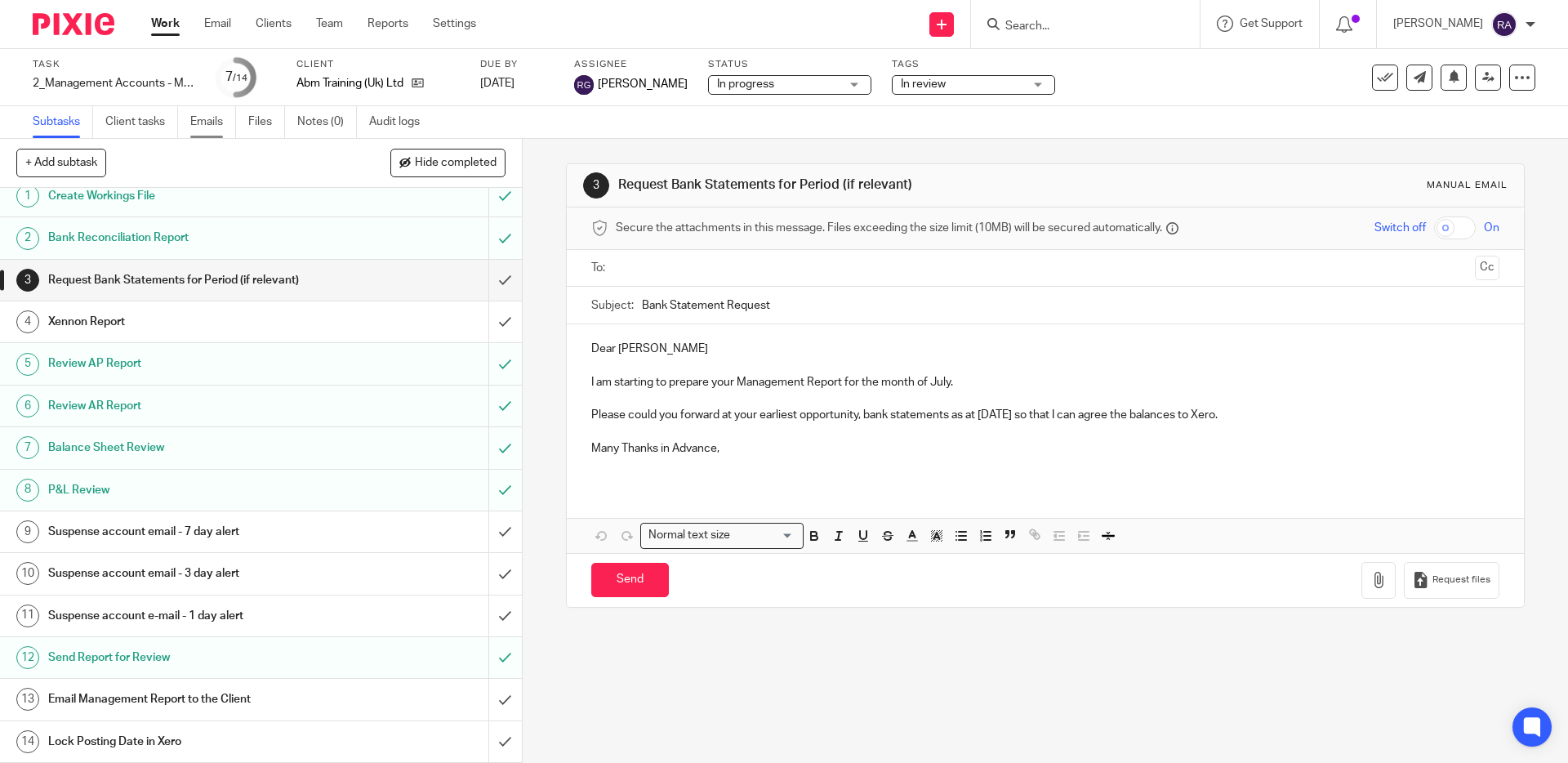
click at [214, 128] on link "Emails" at bounding box center [213, 122] width 45 height 32
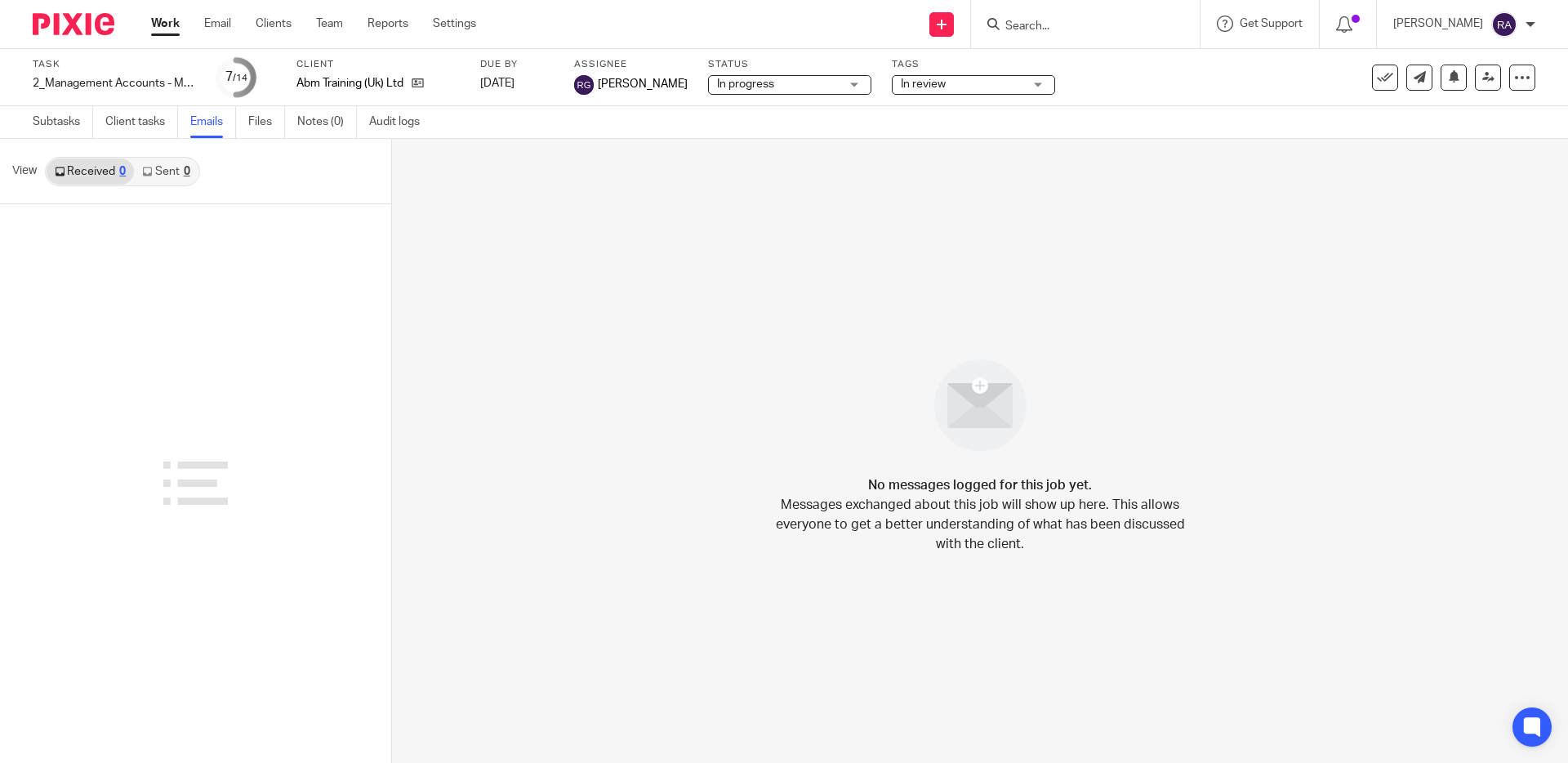
click at [163, 167] on link "Sent 0" at bounding box center [166, 171] width 63 height 27
